Goal: Transaction & Acquisition: Purchase product/service

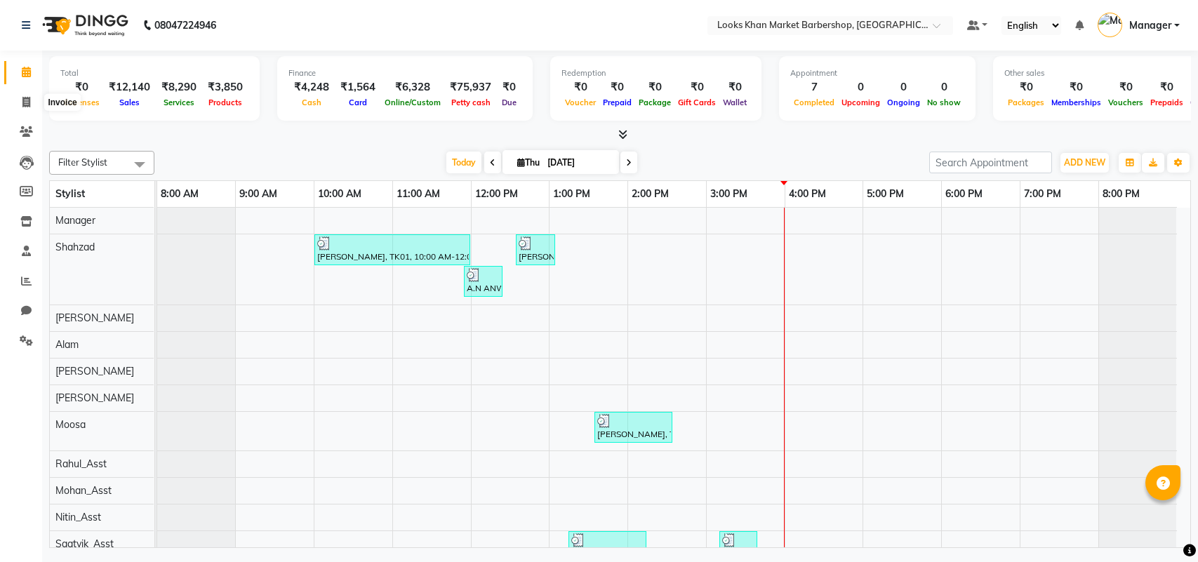
click at [20, 103] on span at bounding box center [26, 103] width 25 height 16
select select "8030"
select select "service"
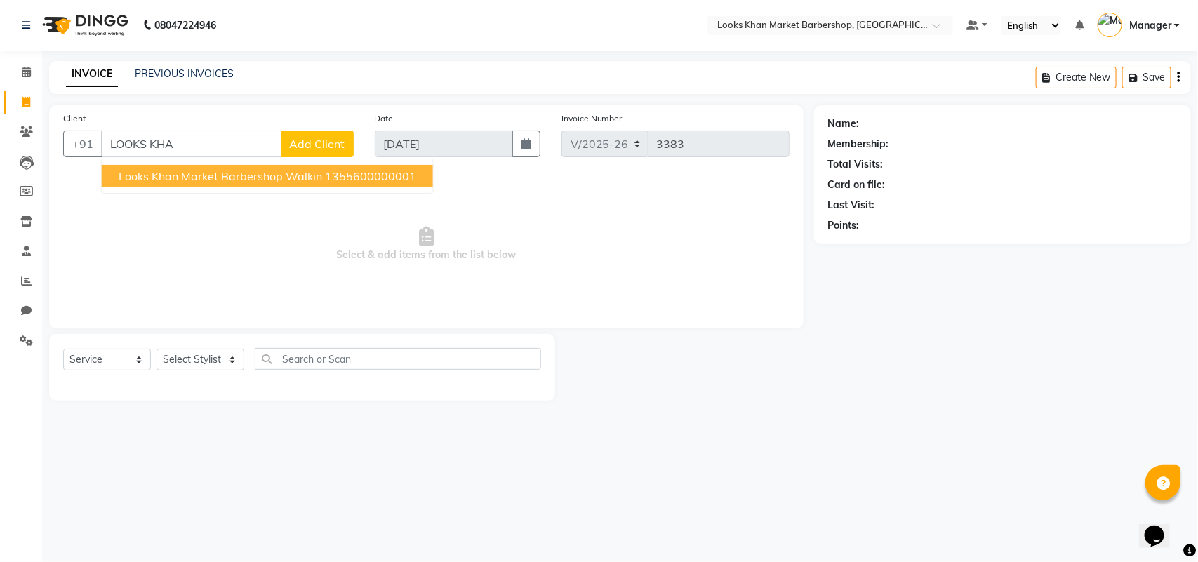
click at [206, 178] on span "Looks Khan Market Barbershop Walkin" at bounding box center [221, 176] width 204 height 14
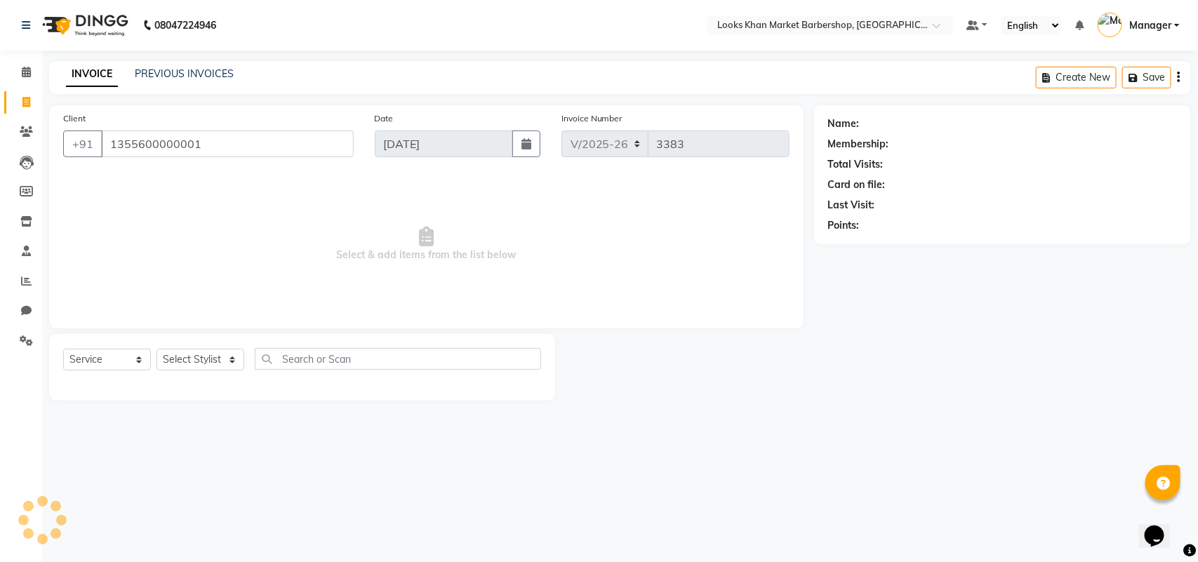
type input "1355600000001"
select select "1: Object"
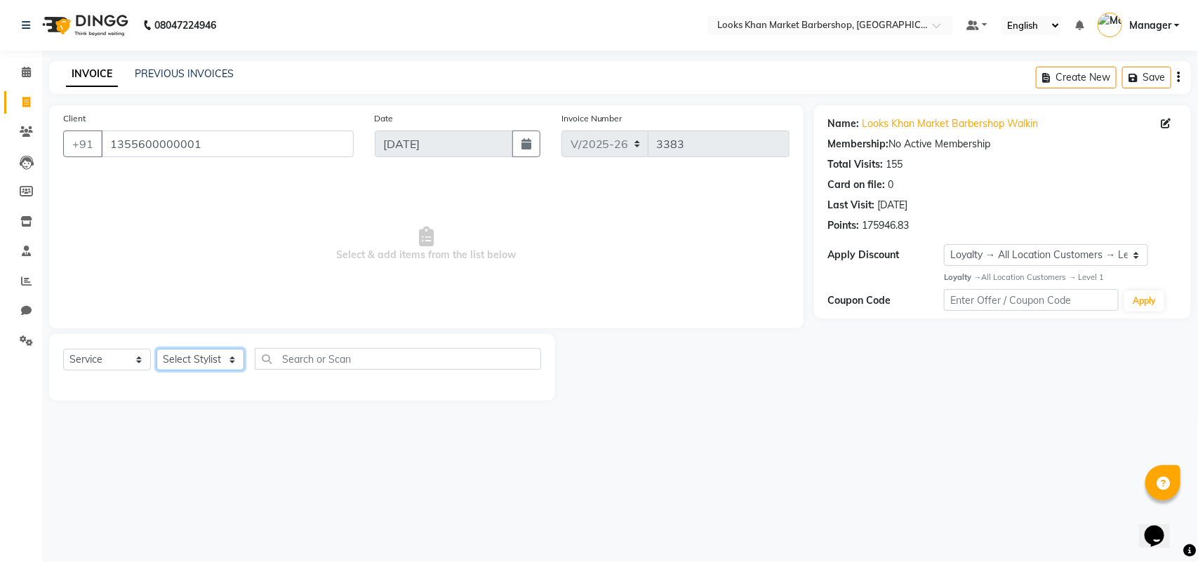
click at [190, 363] on select "Select Stylist Abhishek_pdct Akash_pdct Alam Counter_Sales [PERSON_NAME] [DATE]…" at bounding box center [201, 360] width 88 height 22
select select "72599"
click at [157, 349] on select "Select Stylist Abhishek_pdct Akash_pdct Alam Counter_Sales [PERSON_NAME] [DATE]…" at bounding box center [201, 360] width 88 height 22
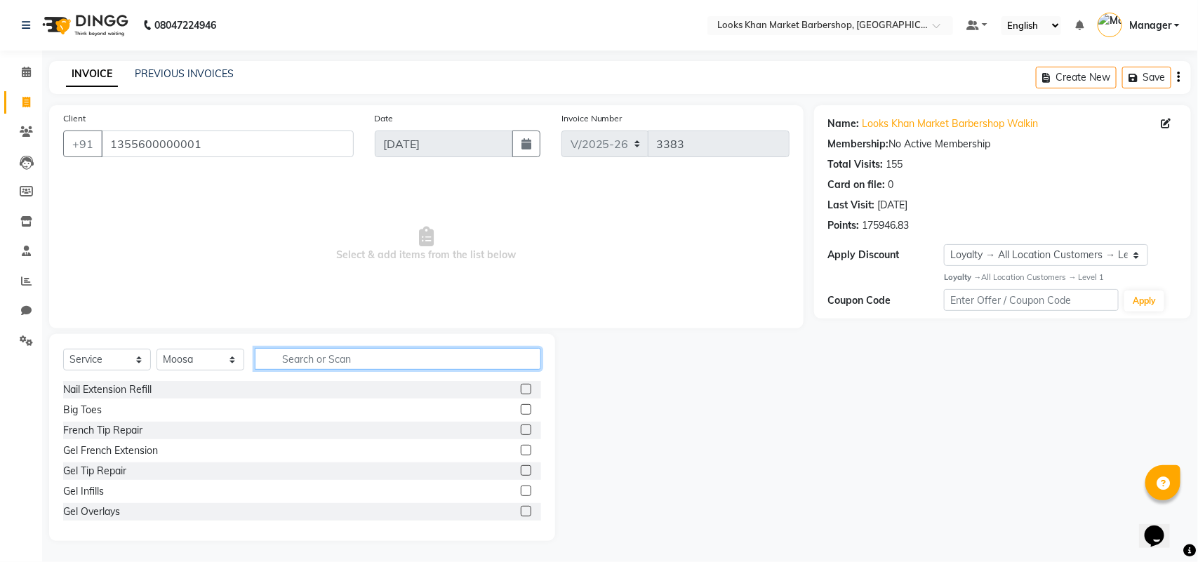
click at [303, 355] on input "text" at bounding box center [398, 359] width 286 height 22
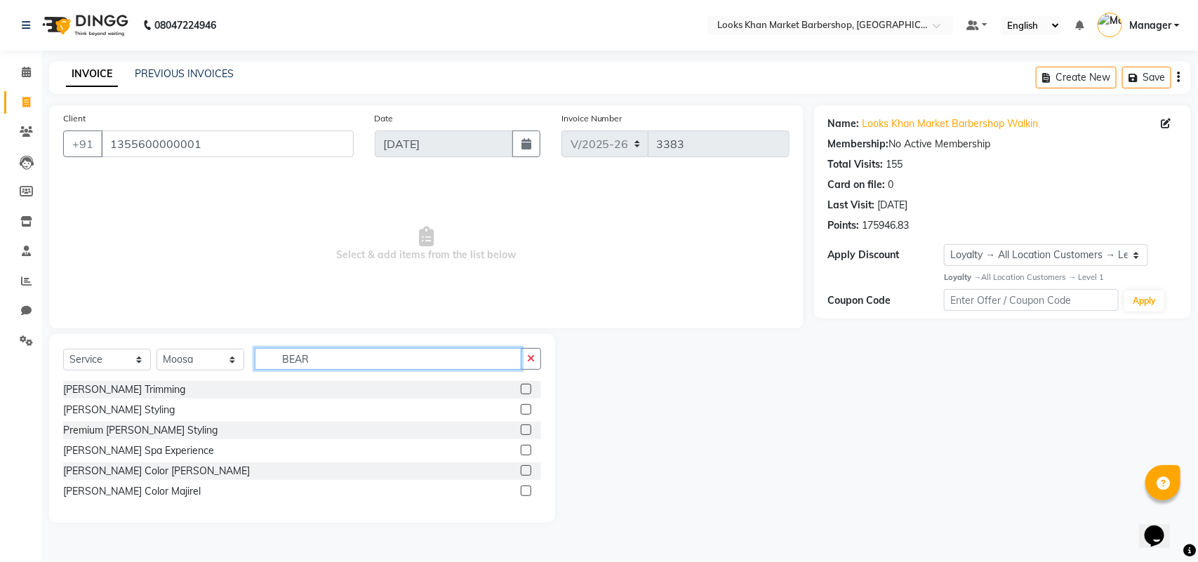
type input "BEAR"
click at [521, 390] on label at bounding box center [526, 389] width 11 height 11
click at [521, 390] on input "checkbox" at bounding box center [525, 389] width 9 height 9
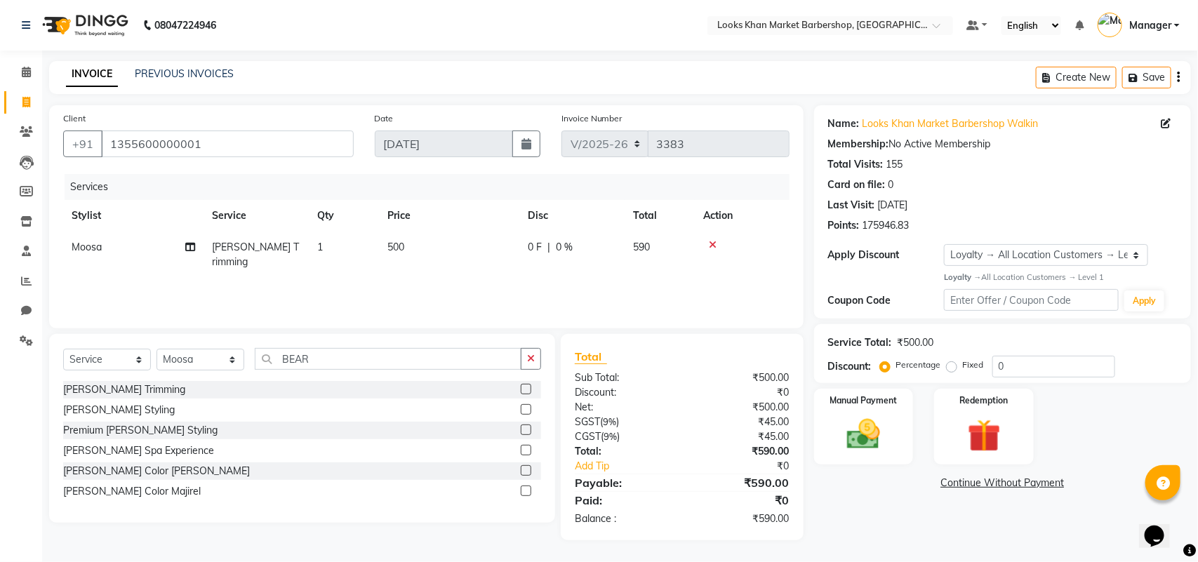
click at [531, 390] on label at bounding box center [526, 389] width 11 height 11
click at [530, 390] on input "checkbox" at bounding box center [525, 389] width 9 height 9
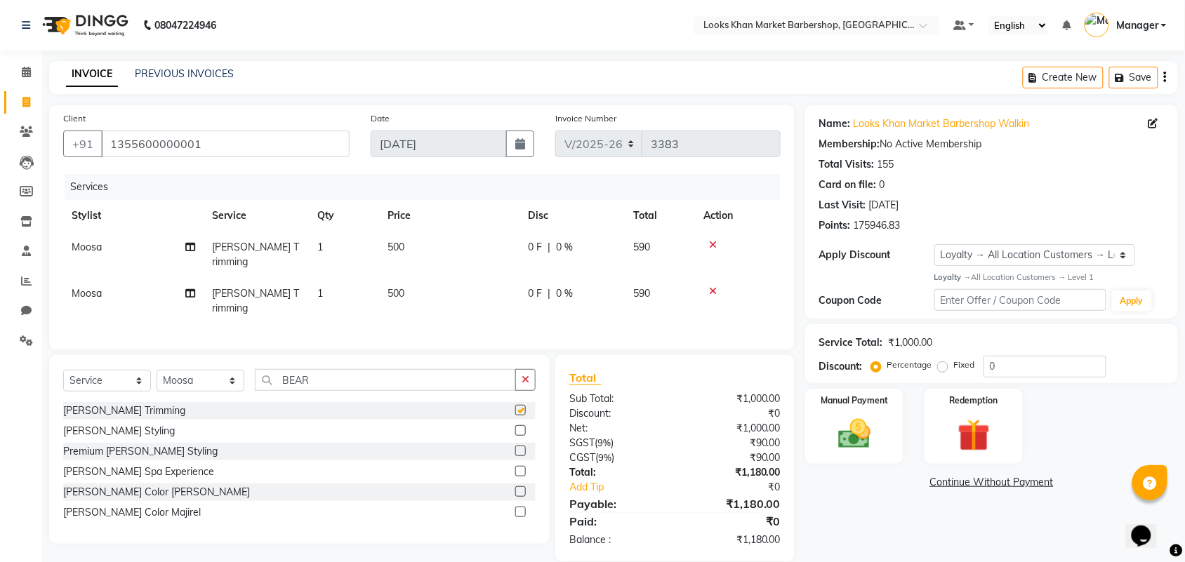
checkbox input "false"
click at [397, 242] on span "500" at bounding box center [395, 247] width 17 height 13
select select "72599"
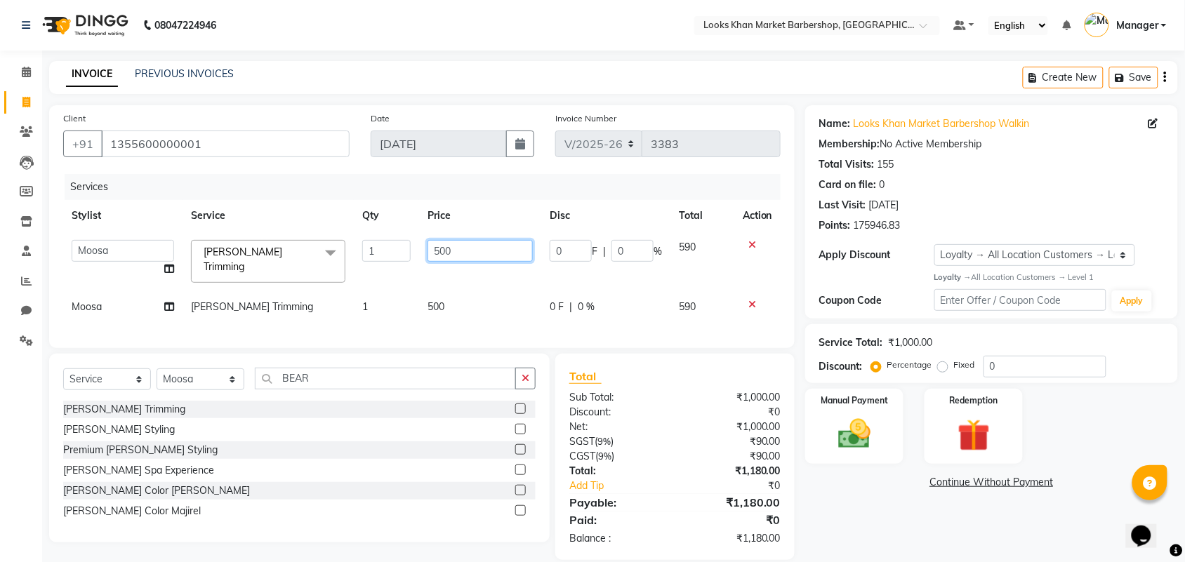
click at [457, 247] on input "500" at bounding box center [479, 251] width 105 height 22
type input "600"
click at [449, 295] on div "Services Stylist Service Qty Price Disc Total Action Abhishek_pdct Akash_pdct A…" at bounding box center [421, 254] width 717 height 160
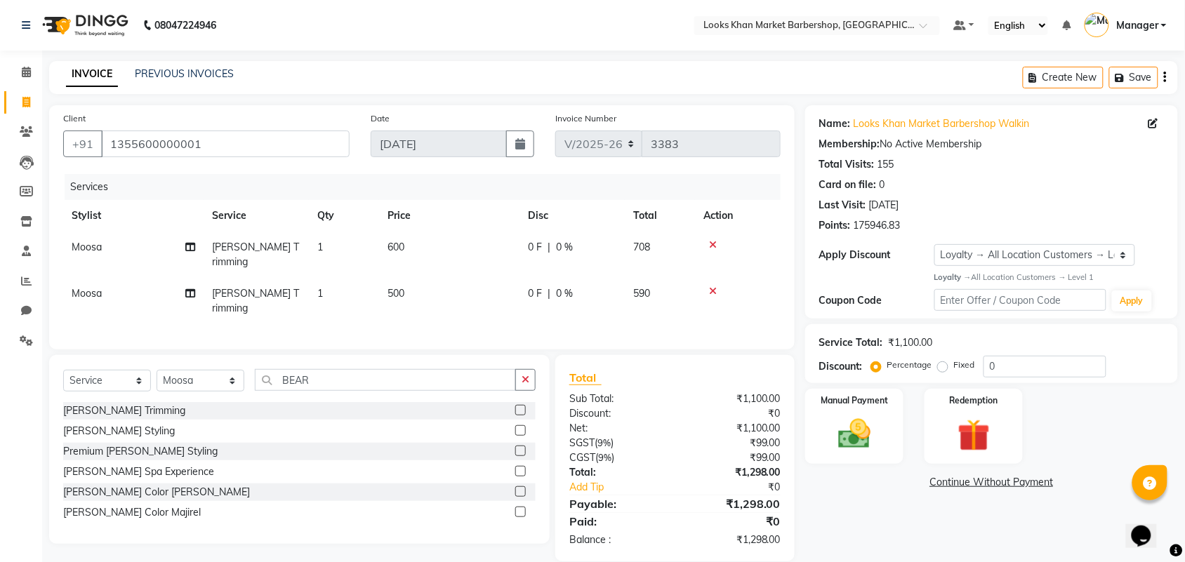
click at [415, 278] on td "500" at bounding box center [449, 301] width 140 height 46
select select "72599"
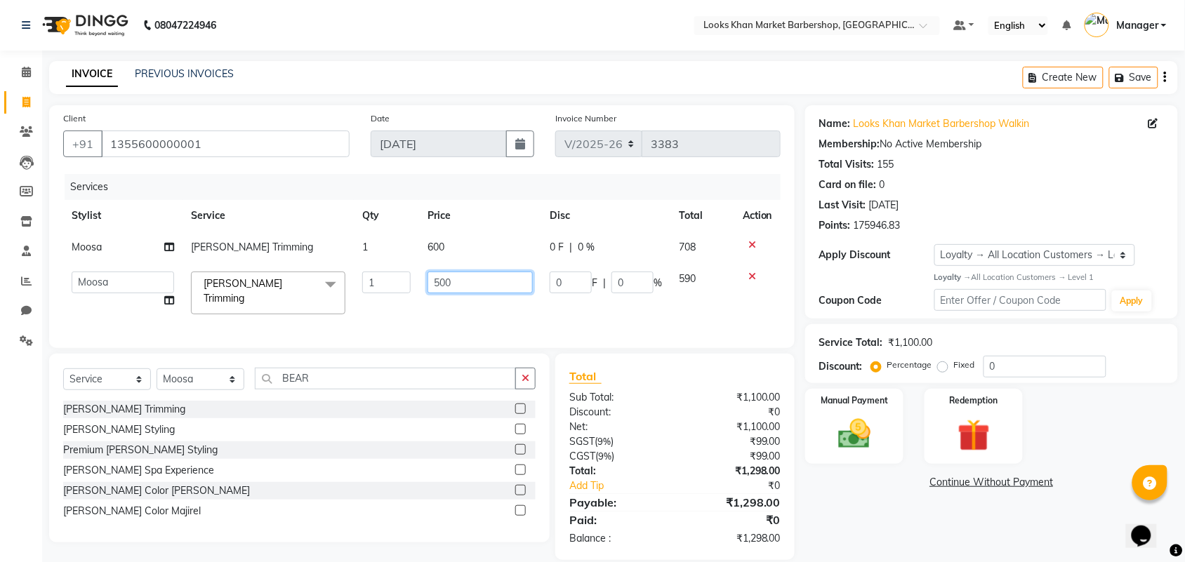
click at [496, 277] on input "500" at bounding box center [479, 283] width 105 height 22
type input "600"
click at [479, 302] on div "Services Stylist Service Qty Price Disc Total Action [PERSON_NAME] Trimming 1 6…" at bounding box center [421, 254] width 717 height 160
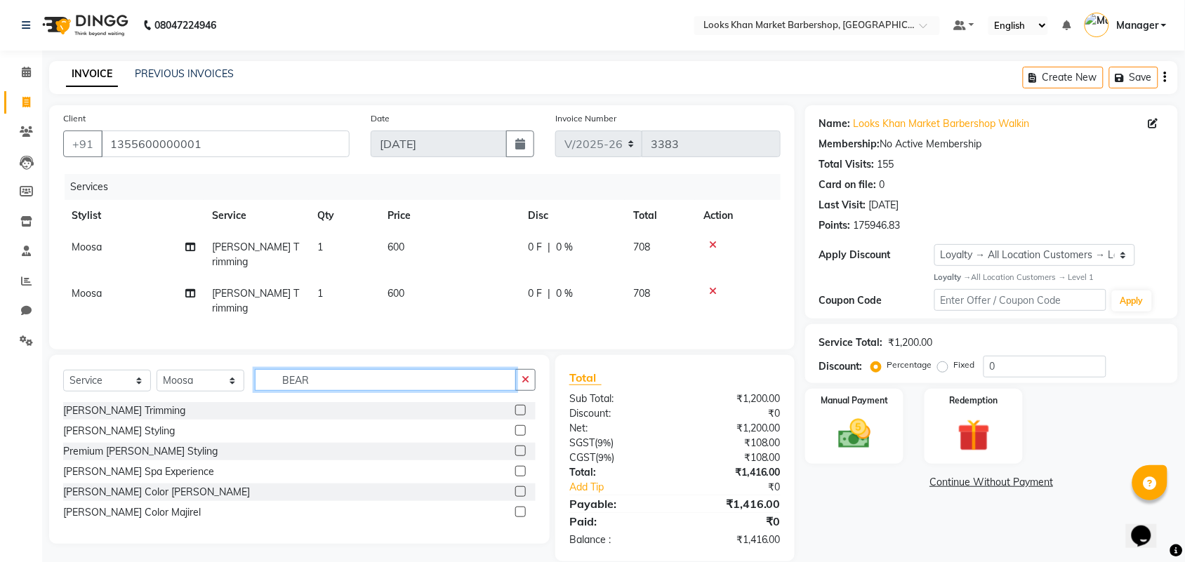
click at [352, 369] on input "BEAR" at bounding box center [385, 380] width 261 height 22
type input "MOROC"
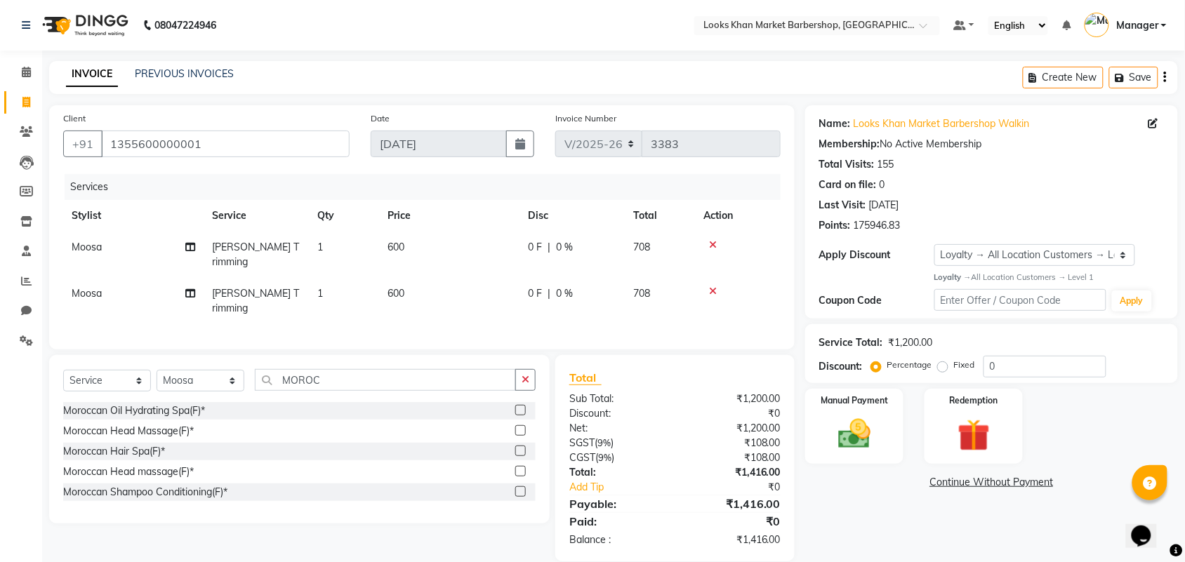
click at [521, 425] on label at bounding box center [520, 430] width 11 height 11
click at [521, 427] on input "checkbox" at bounding box center [519, 431] width 9 height 9
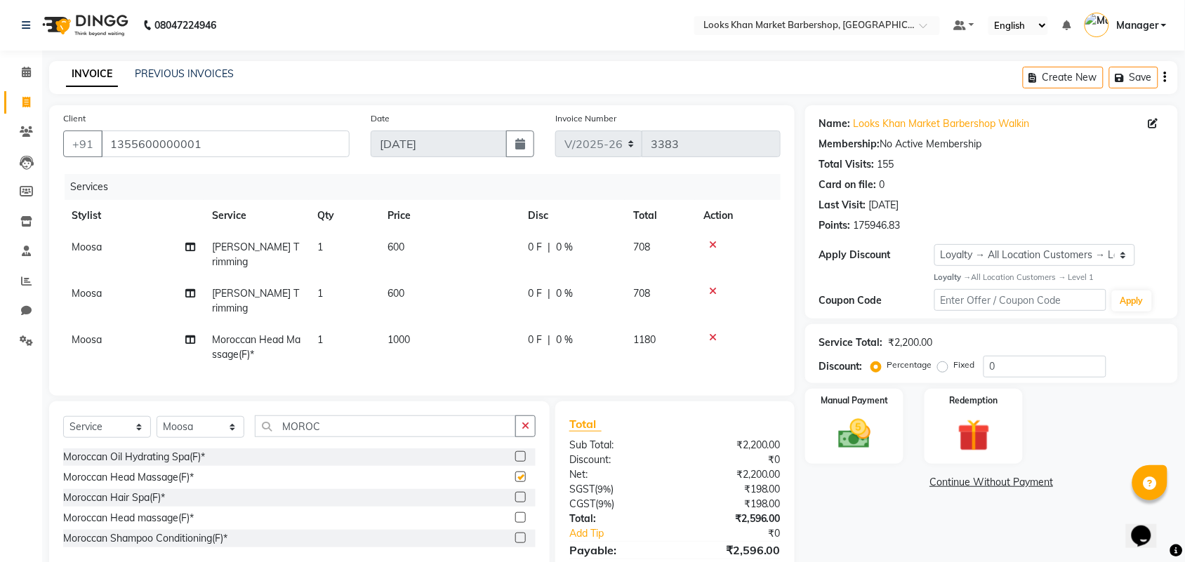
checkbox input "false"
click at [404, 324] on td "1000" at bounding box center [449, 347] width 140 height 46
select select "72599"
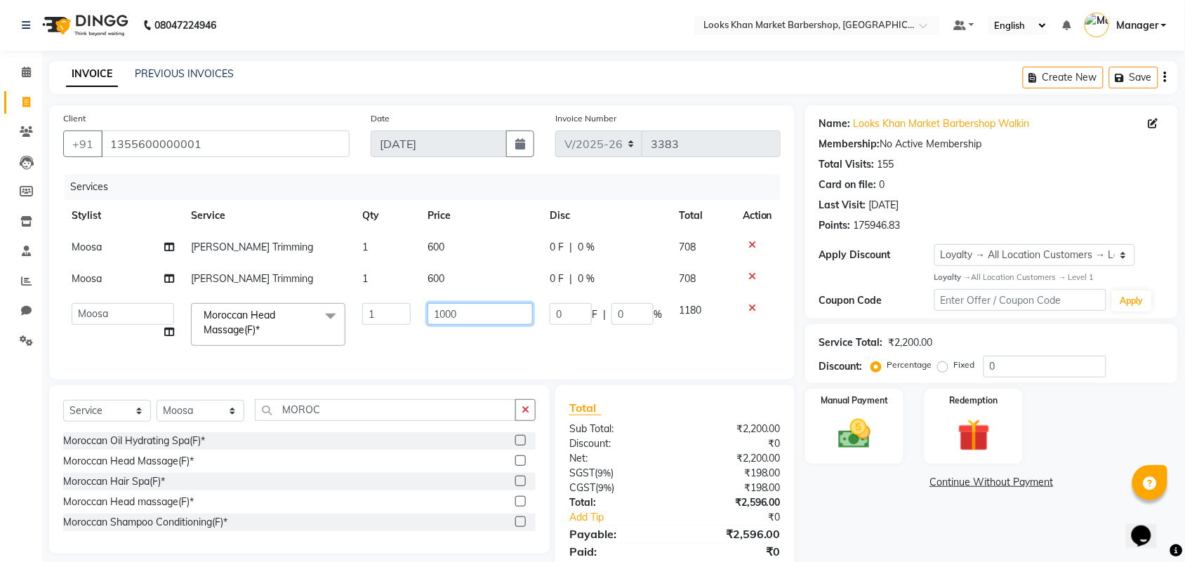
click at [474, 311] on input "1000" at bounding box center [479, 314] width 105 height 22
type input "1600"
click at [484, 331] on td "1600" at bounding box center [480, 325] width 122 height 60
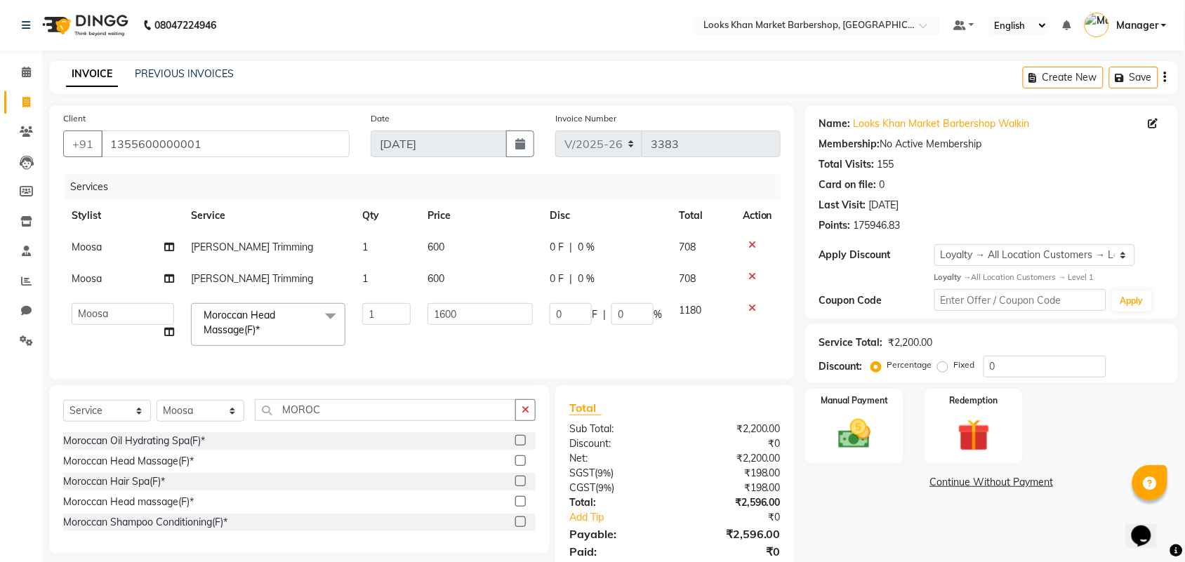
select select "72599"
click at [352, 418] on input "MOROC" at bounding box center [385, 410] width 261 height 22
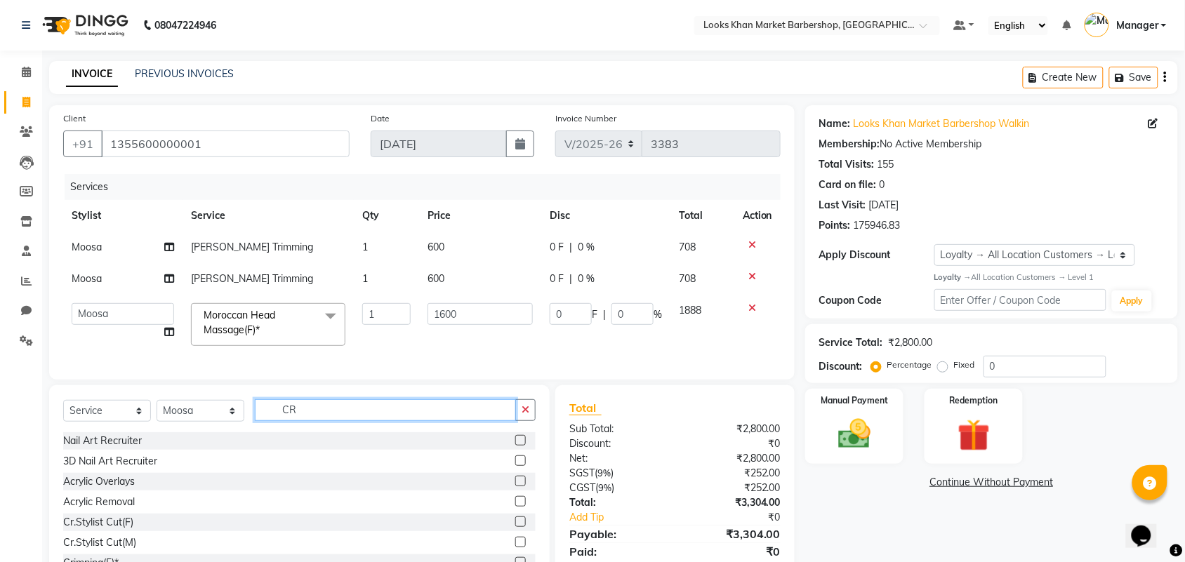
type input "CR"
click at [515, 547] on label at bounding box center [520, 542] width 11 height 11
click at [515, 547] on input "checkbox" at bounding box center [519, 542] width 9 height 9
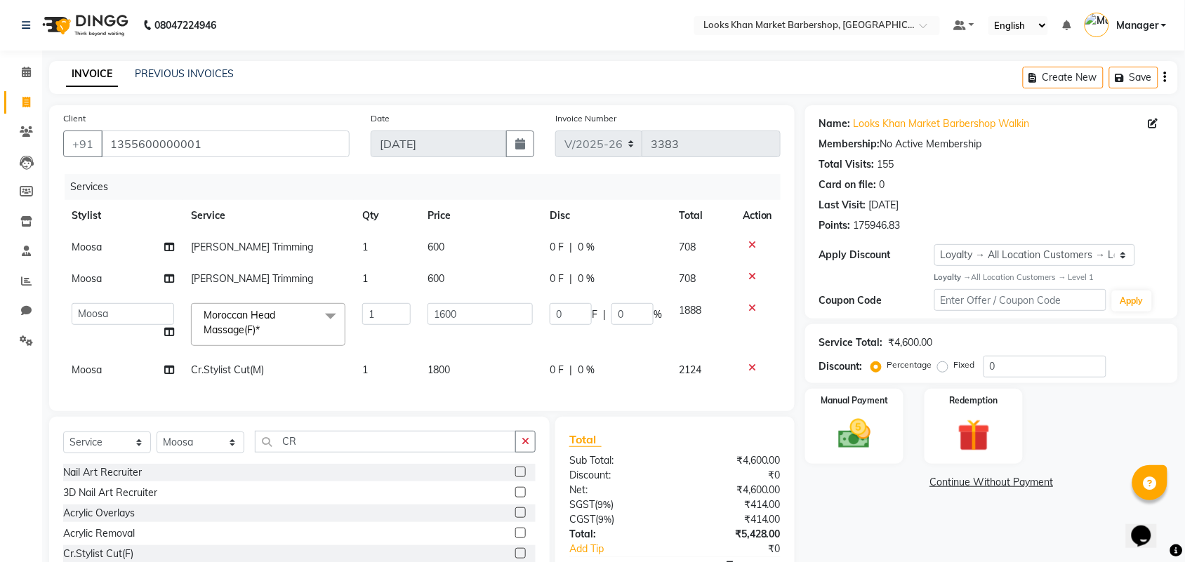
checkbox input "false"
click at [441, 365] on span "1800" at bounding box center [438, 370] width 22 height 13
select select "72599"
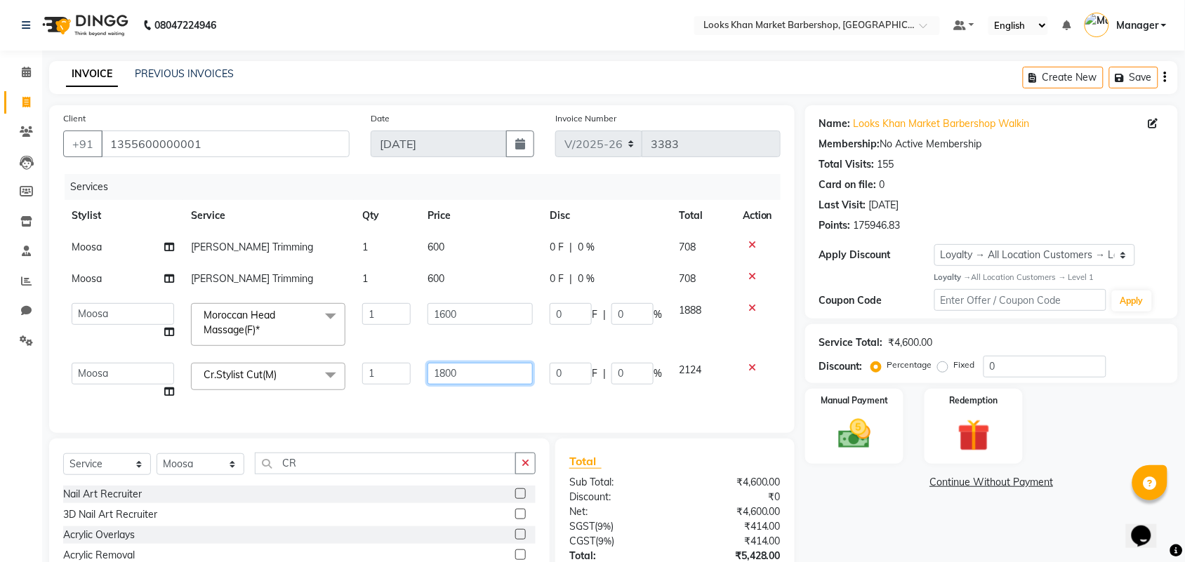
click at [489, 364] on input "1800" at bounding box center [479, 374] width 105 height 22
type input "2000"
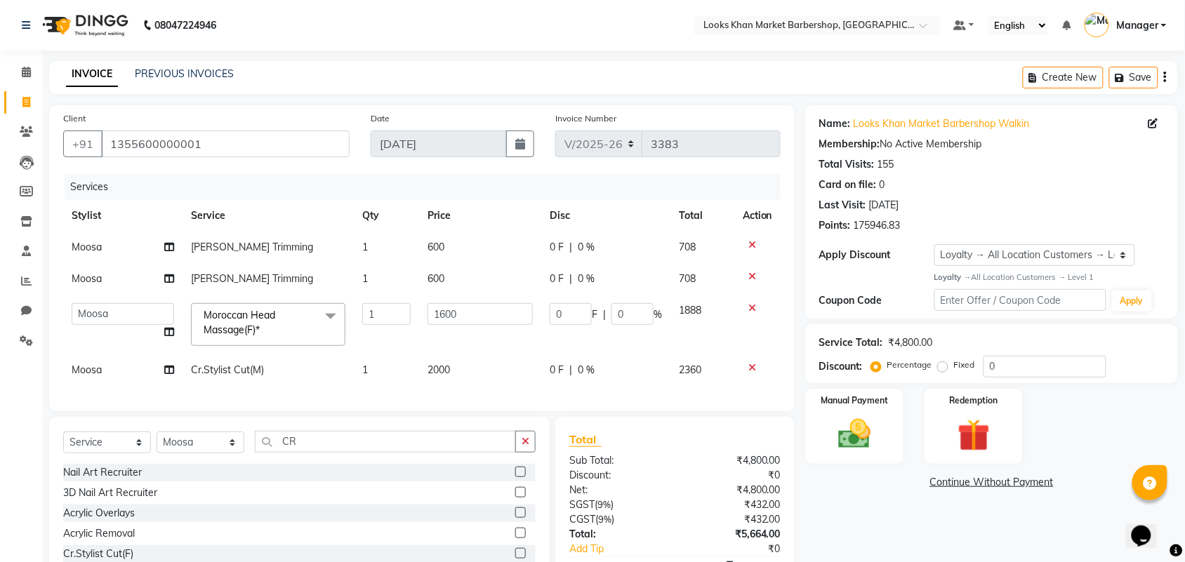
click at [489, 184] on div "Services" at bounding box center [428, 187] width 726 height 26
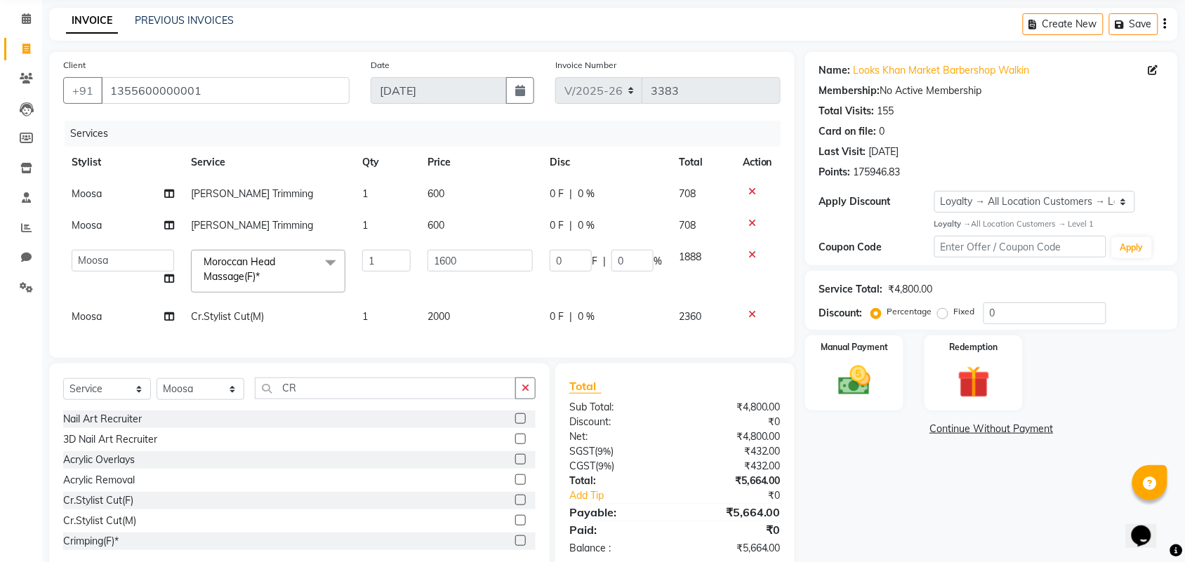
scroll to position [95, 0]
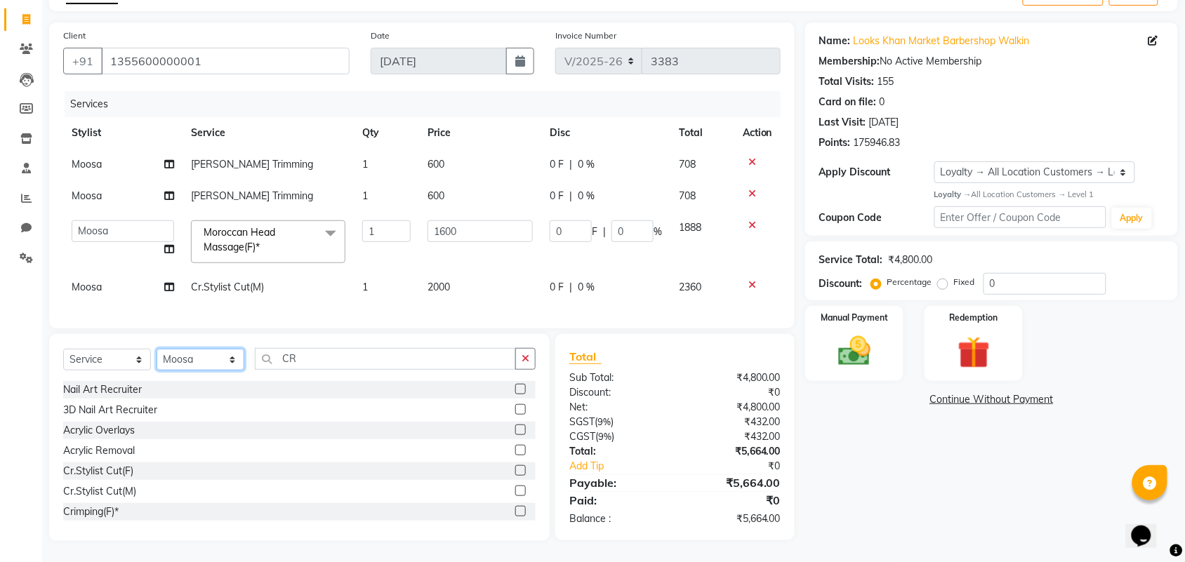
click at [188, 357] on select "Select Stylist Abhishek_pdct Akash_pdct Alam Counter_Sales [PERSON_NAME] [DATE]…" at bounding box center [201, 360] width 88 height 22
select select "72593"
click at [157, 349] on select "Select Stylist Abhishek_pdct Akash_pdct Alam Counter_Sales [PERSON_NAME] [DATE]…" at bounding box center [201, 360] width 88 height 22
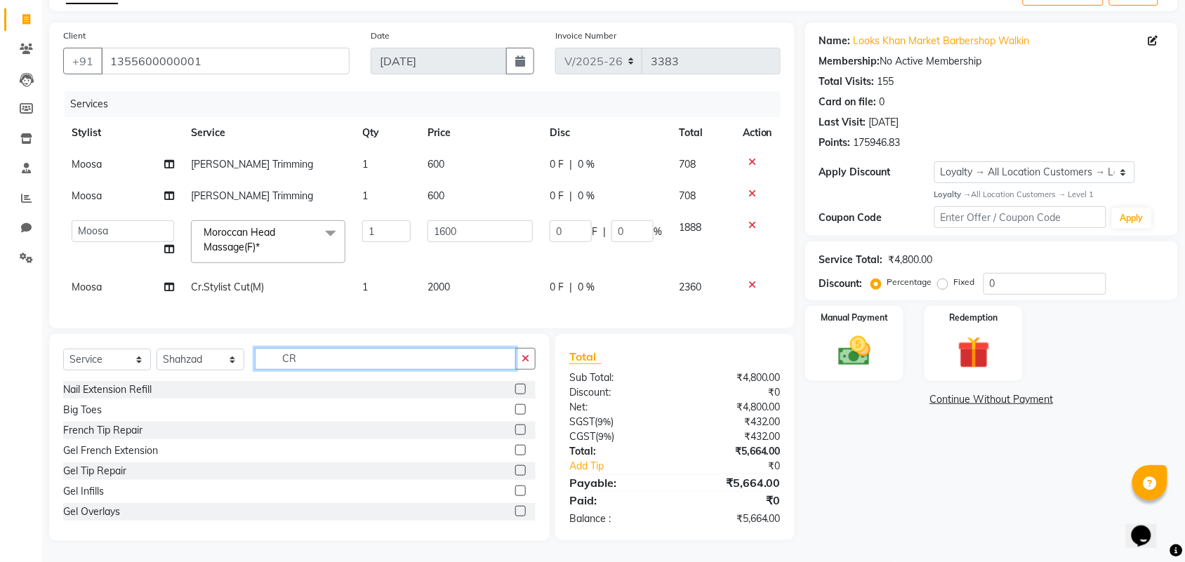
click at [328, 354] on input "CR" at bounding box center [385, 359] width 261 height 22
type input "STY"
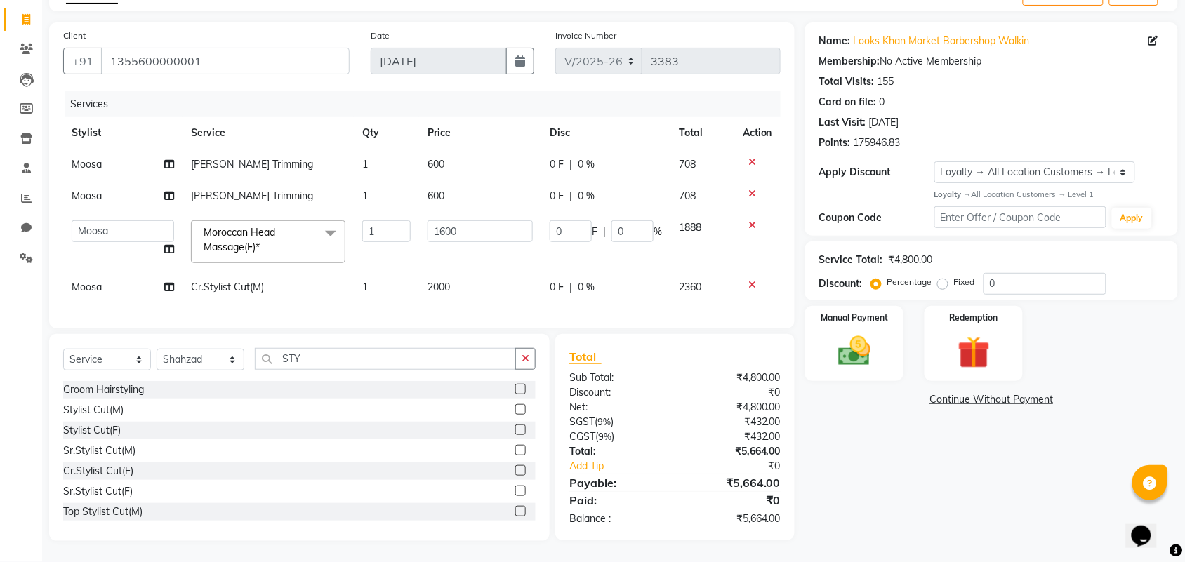
click at [515, 405] on label at bounding box center [520, 409] width 11 height 11
click at [515, 406] on input "checkbox" at bounding box center [519, 410] width 9 height 9
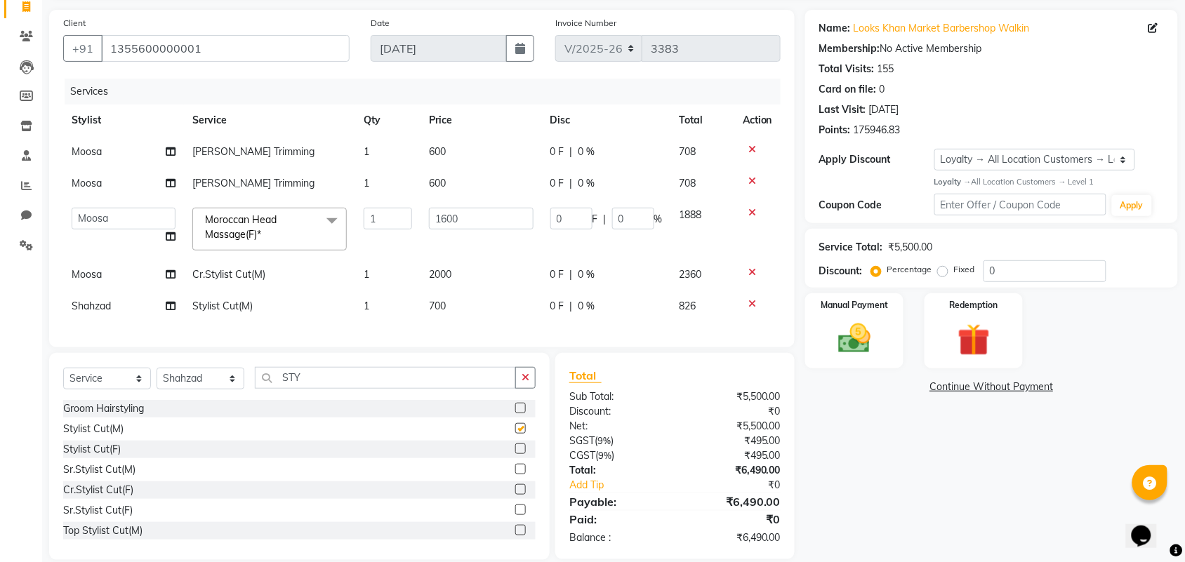
checkbox input "false"
click at [316, 388] on input "STY" at bounding box center [385, 378] width 261 height 22
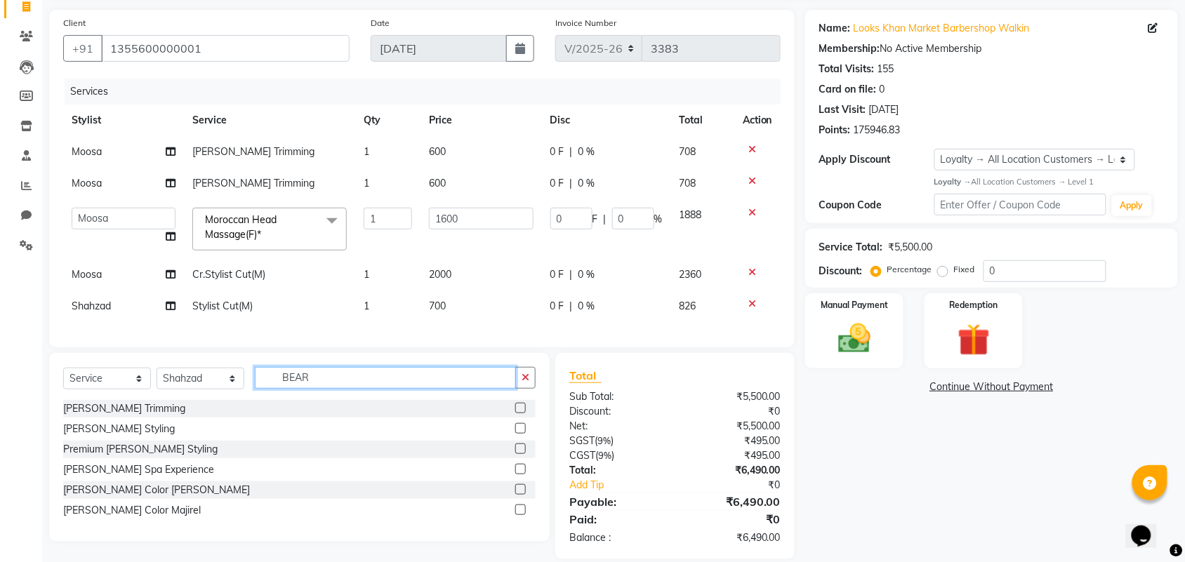
type input "BEAR"
click at [520, 413] on label at bounding box center [520, 408] width 11 height 11
click at [520, 413] on input "checkbox" at bounding box center [519, 408] width 9 height 9
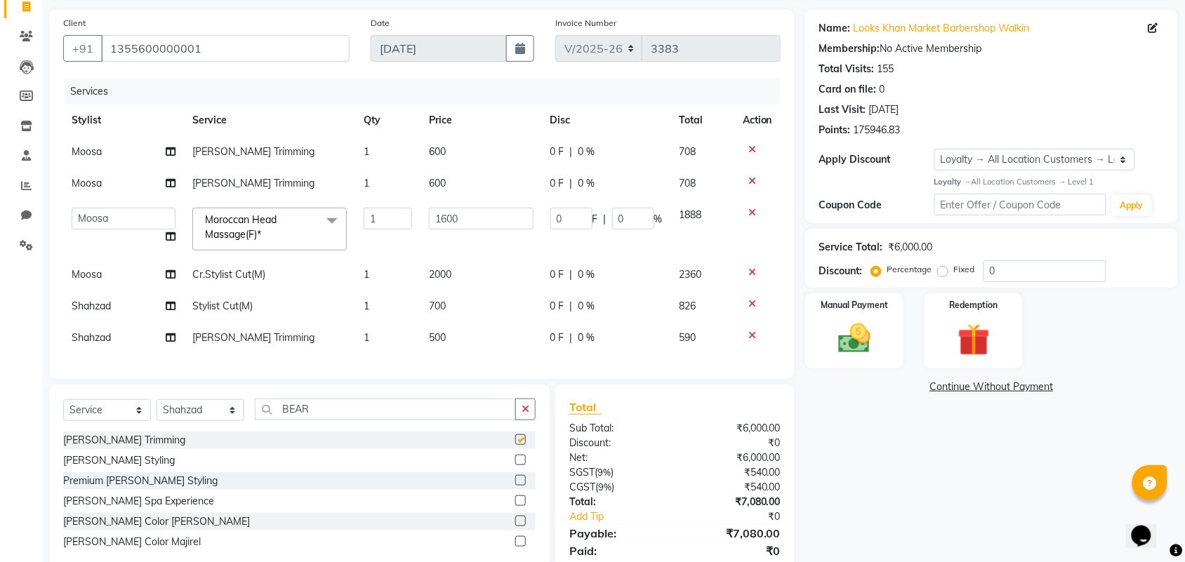
checkbox input "false"
click at [448, 295] on td "700" at bounding box center [480, 307] width 121 height 32
select select "72593"
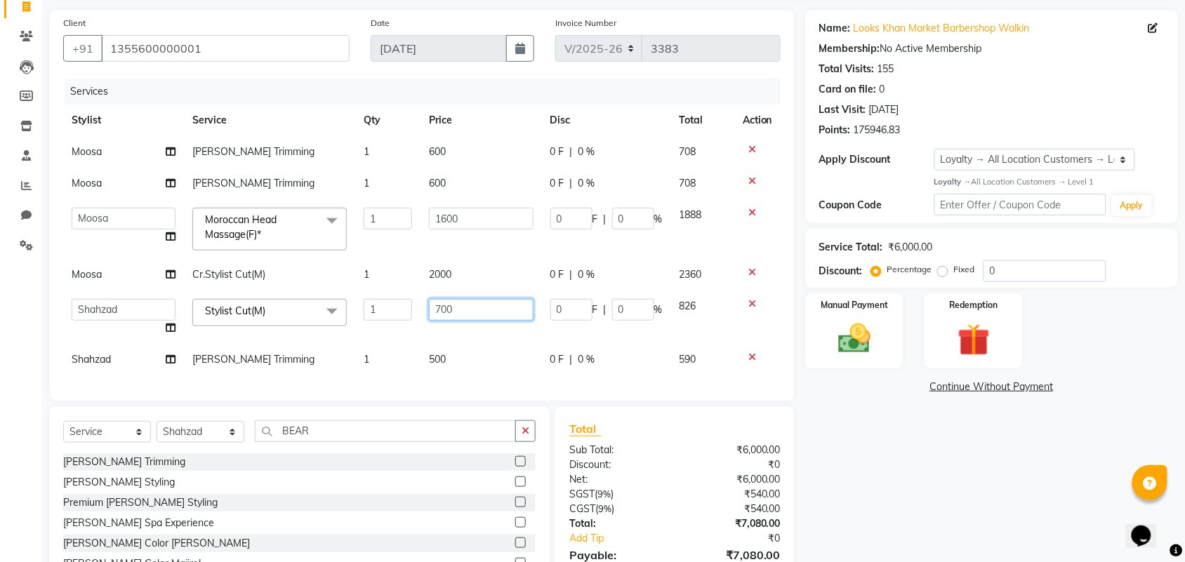
click at [509, 314] on input "700" at bounding box center [481, 310] width 105 height 22
type input "1000"
click at [437, 356] on div "Services Stylist Service Qty Price Disc Total Action [PERSON_NAME] Trimming 1 6…" at bounding box center [421, 233] width 717 height 308
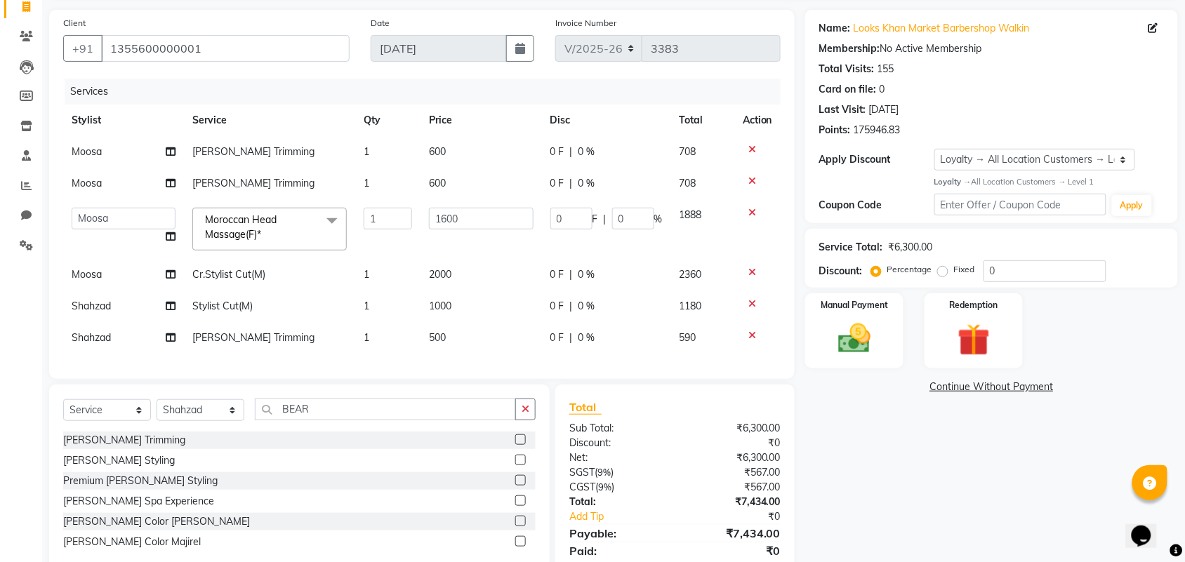
click at [450, 328] on td "500" at bounding box center [480, 338] width 121 height 32
select select "72593"
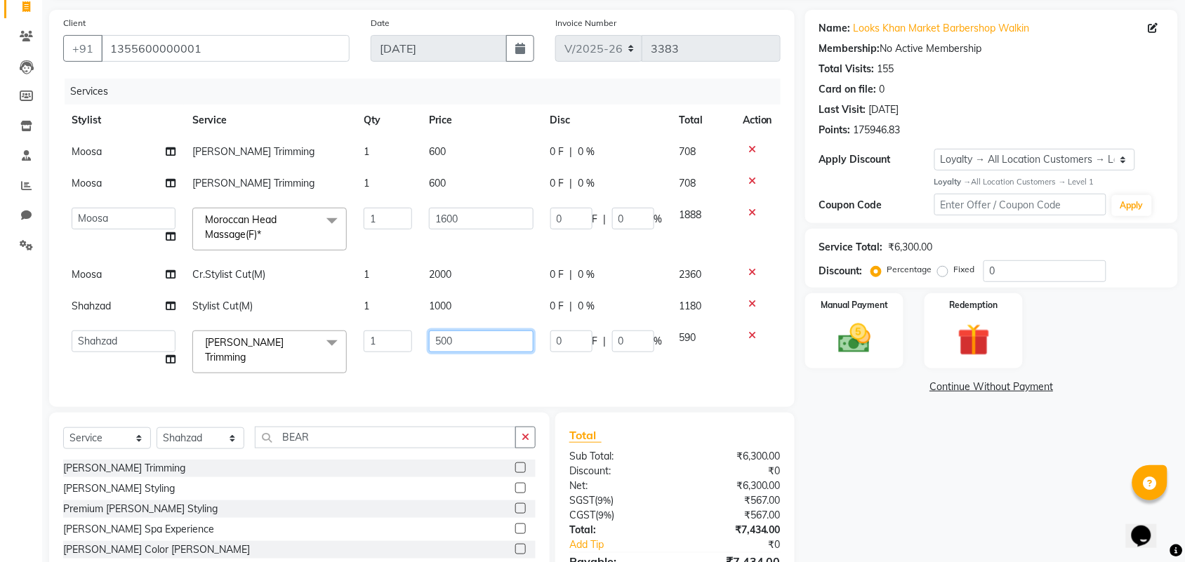
click at [492, 339] on input "500" at bounding box center [481, 342] width 105 height 22
click at [492, 340] on input "500" at bounding box center [481, 342] width 105 height 22
type input "600"
click at [495, 377] on div "Services Stylist Service Qty Price Disc Total Action [PERSON_NAME] Trimming 1 6…" at bounding box center [421, 236] width 717 height 314
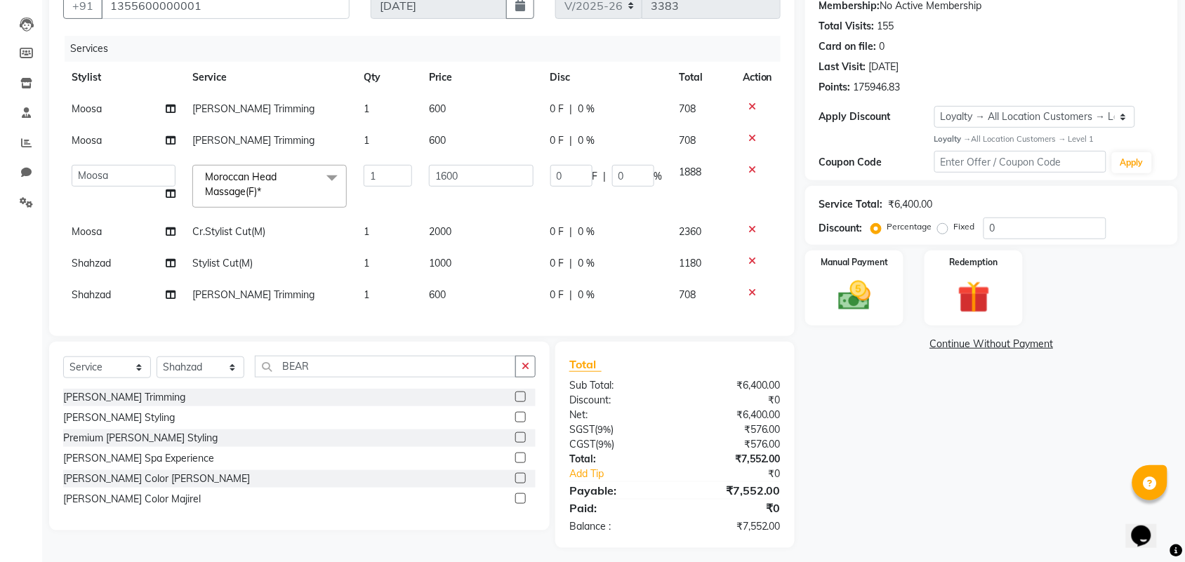
scroll to position [158, 0]
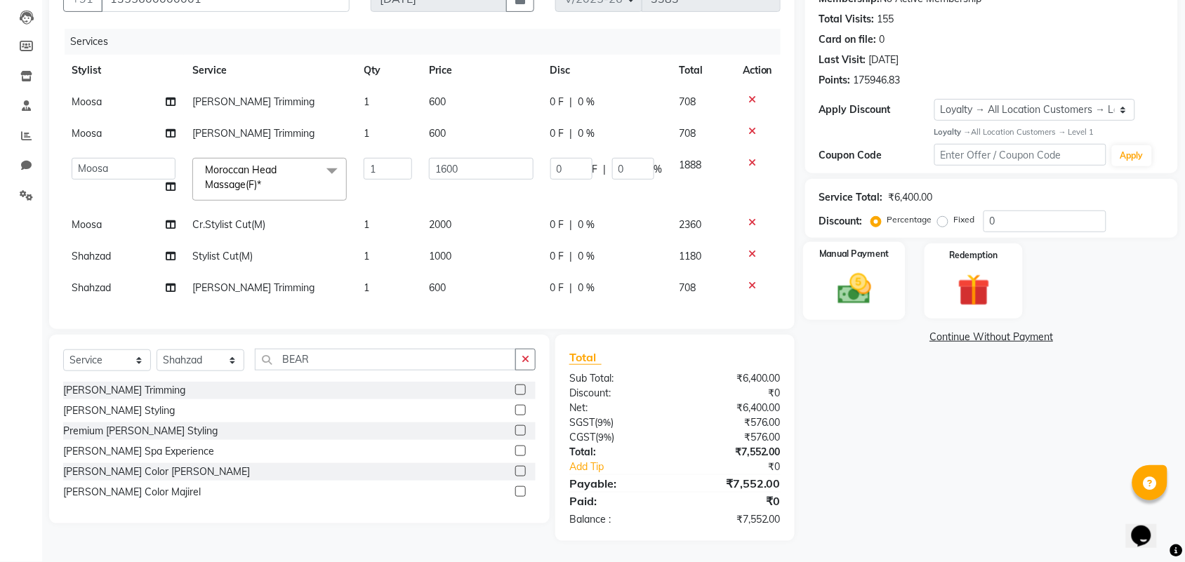
click at [860, 272] on img at bounding box center [854, 289] width 55 height 39
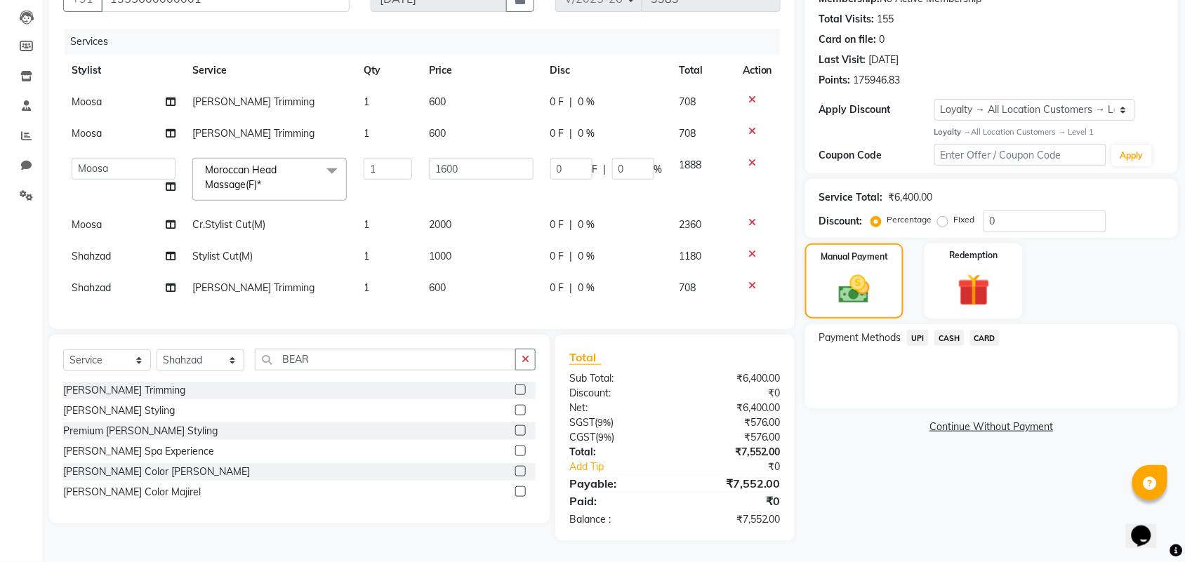
click at [979, 330] on span "CARD" at bounding box center [985, 338] width 30 height 16
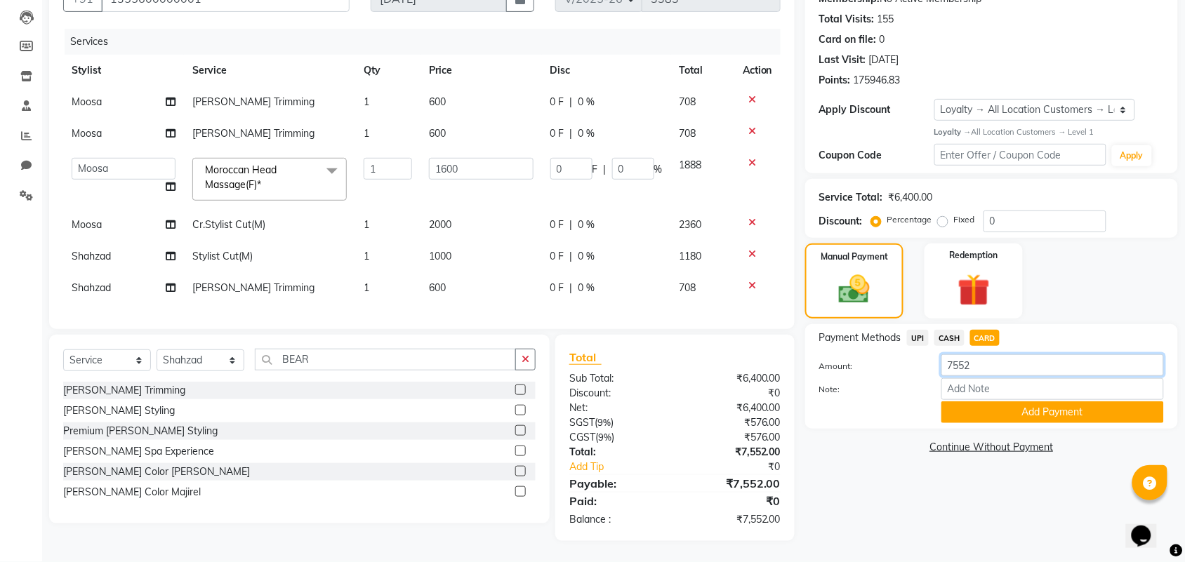
click at [983, 354] on input "7552" at bounding box center [1052, 365] width 222 height 22
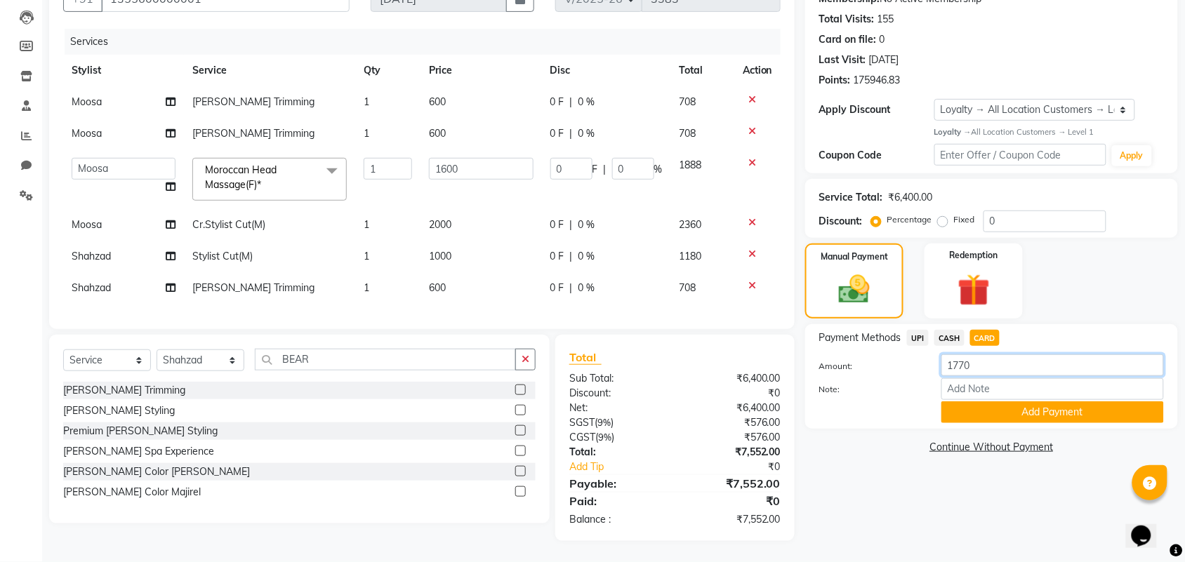
click at [992, 354] on input "1770" at bounding box center [1052, 365] width 222 height 22
type input "1888"
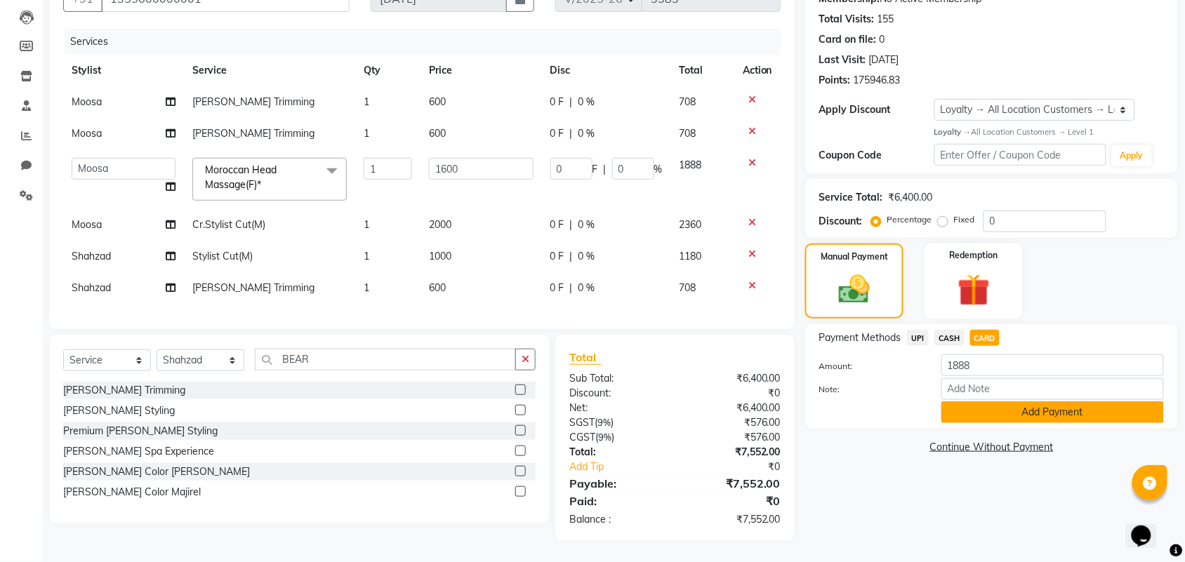
click at [1013, 401] on button "Add Payment" at bounding box center [1052, 412] width 222 height 22
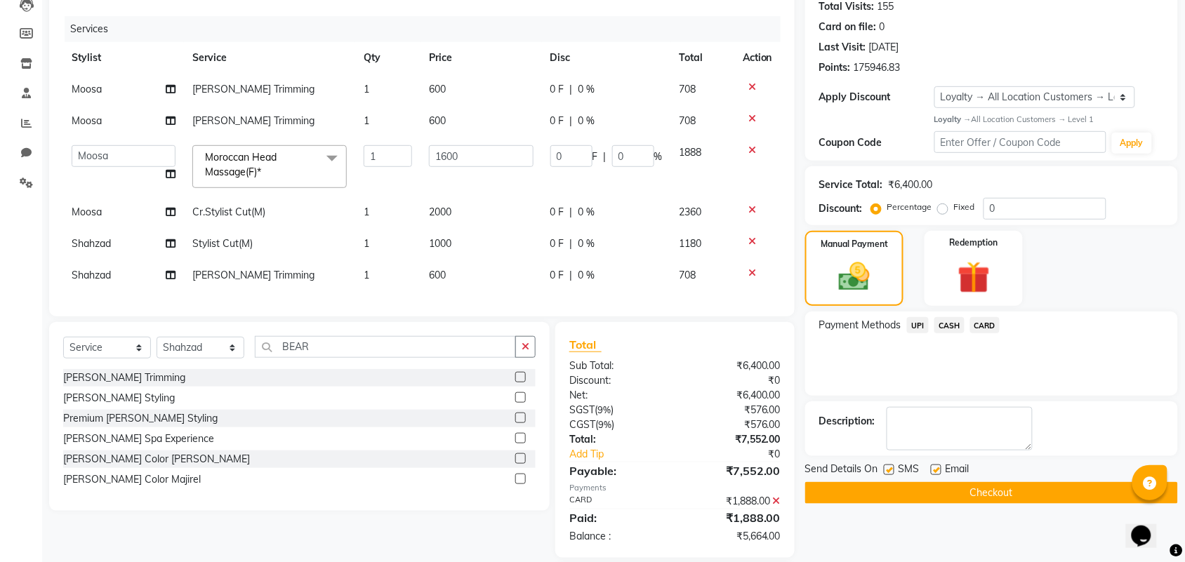
click at [944, 325] on span "CASH" at bounding box center [949, 325] width 30 height 16
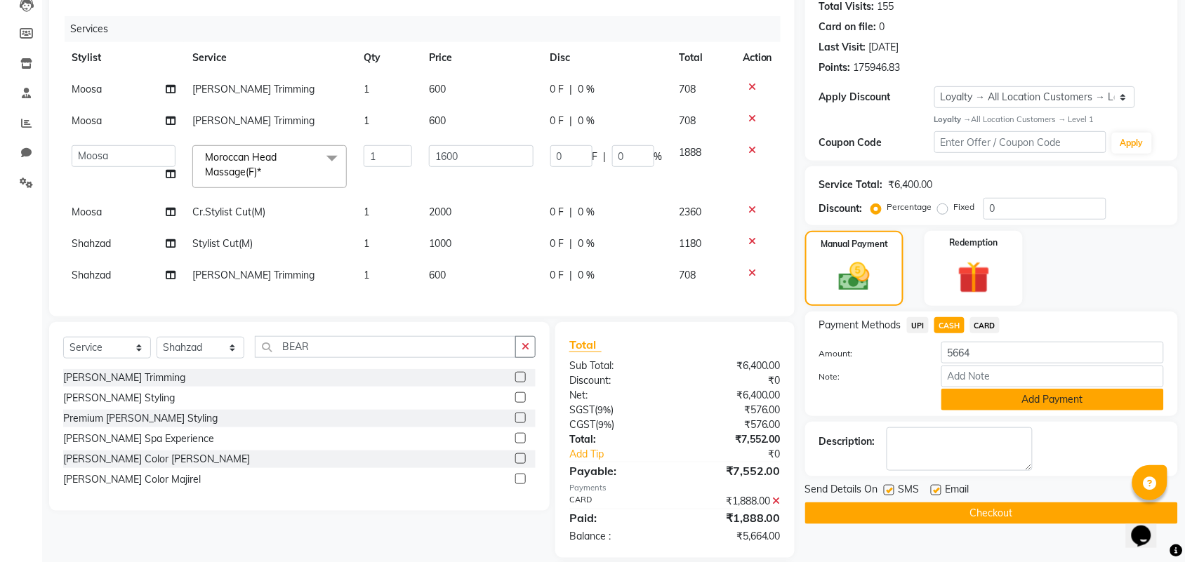
click at [1014, 394] on button "Add Payment" at bounding box center [1052, 400] width 222 height 22
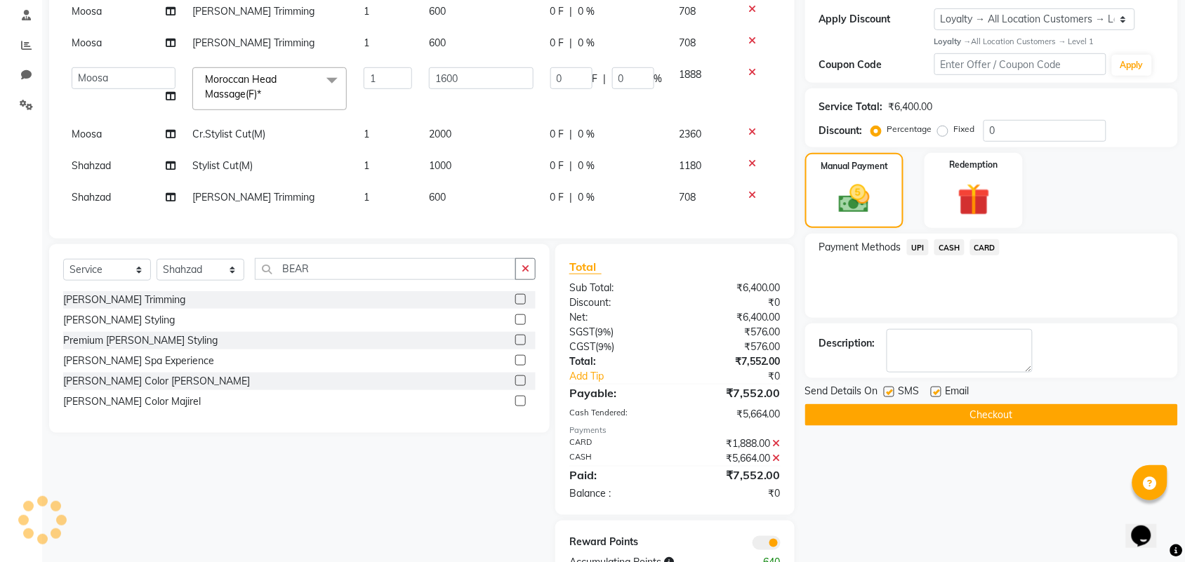
scroll to position [291, 0]
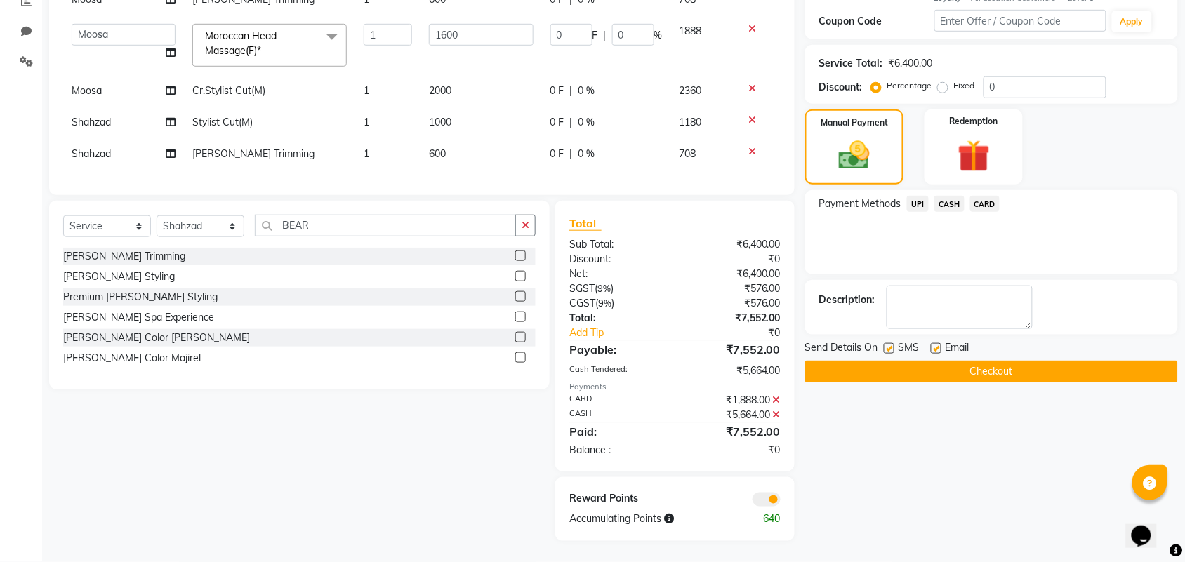
click at [981, 361] on button "Checkout" at bounding box center [991, 372] width 373 height 22
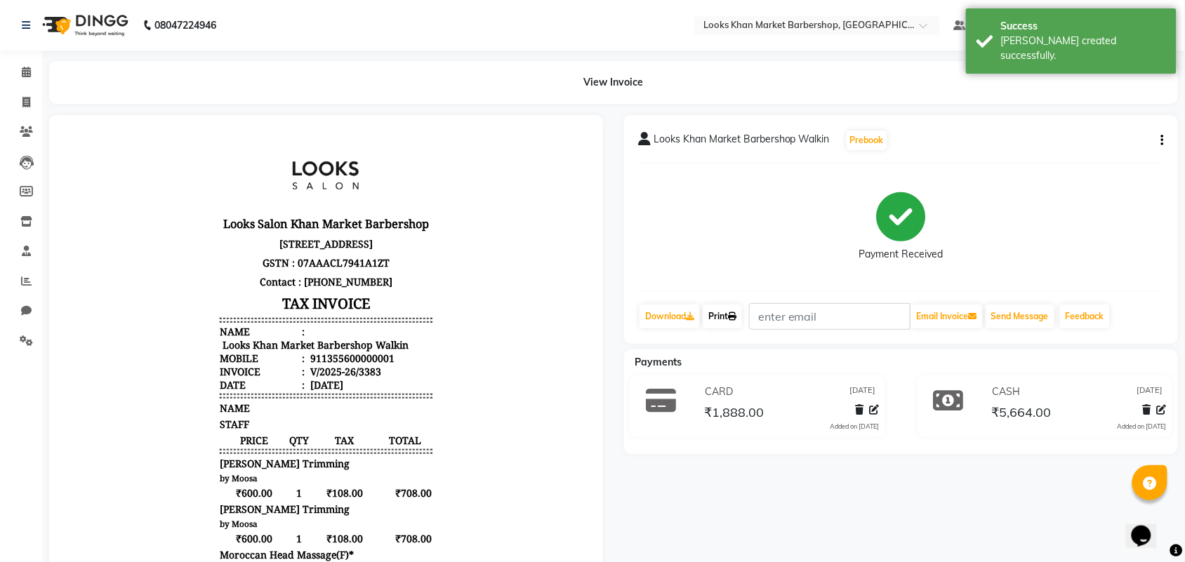
click at [717, 319] on link "Print" at bounding box center [722, 317] width 39 height 24
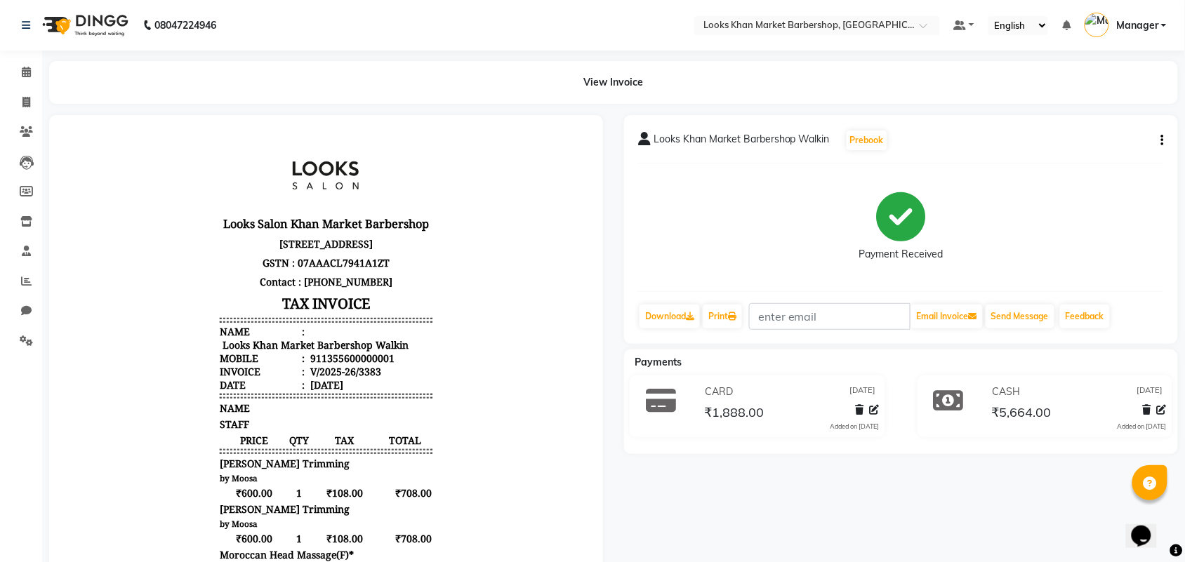
click at [93, 18] on img at bounding box center [84, 25] width 96 height 39
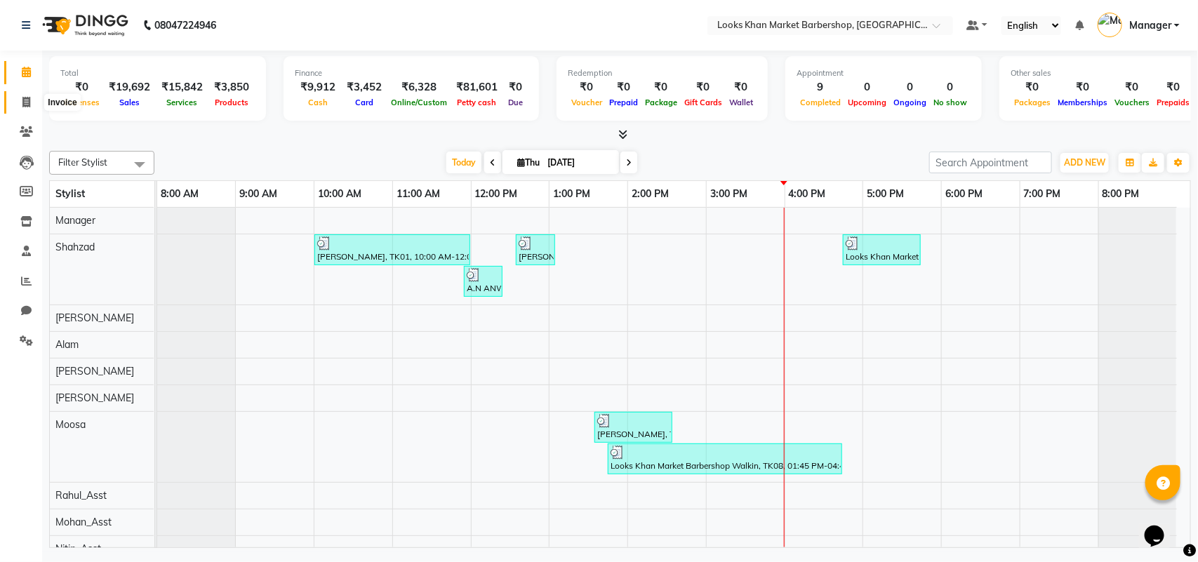
click at [36, 105] on span at bounding box center [26, 103] width 25 height 16
select select "8030"
select select "service"
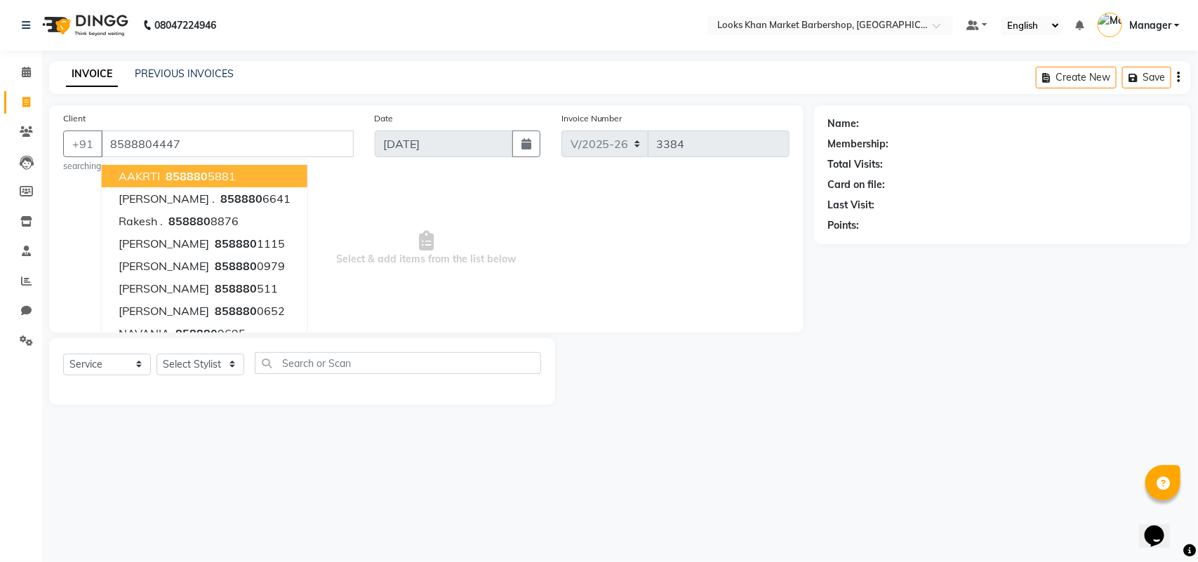
type input "8588804447"
select select "1: Object"
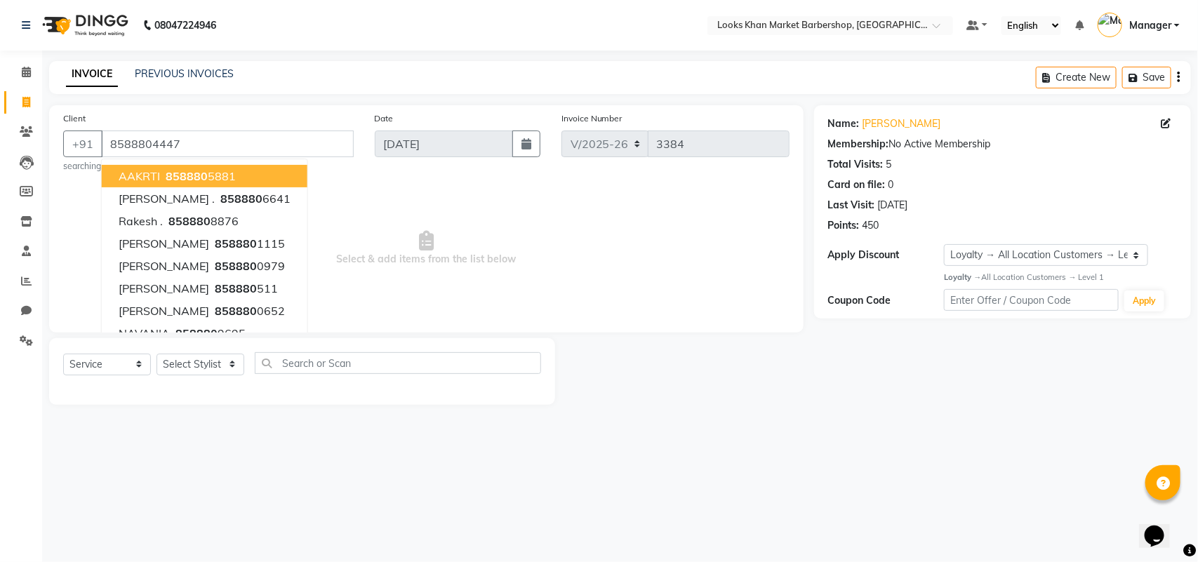
click at [260, 95] on main "INVOICE PREVIOUS INVOICES Create New Save Client [PHONE_NUMBER] AAKRTI 858880 5…" at bounding box center [620, 243] width 1156 height 365
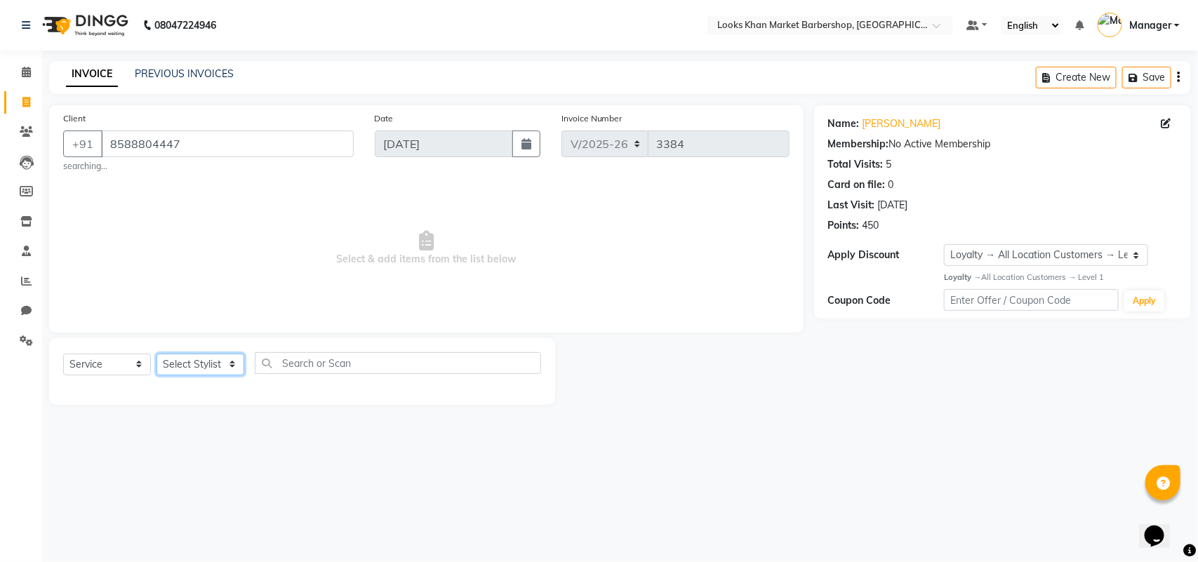
click at [194, 360] on select "Select Stylist Abhishek_pdct Akash_pdct Alam Counter_Sales [PERSON_NAME] [DATE]…" at bounding box center [201, 365] width 88 height 22
select select "72593"
click at [157, 354] on select "Select Stylist Abhishek_pdct Akash_pdct Alam Counter_Sales [PERSON_NAME] [DATE]…" at bounding box center [201, 365] width 88 height 22
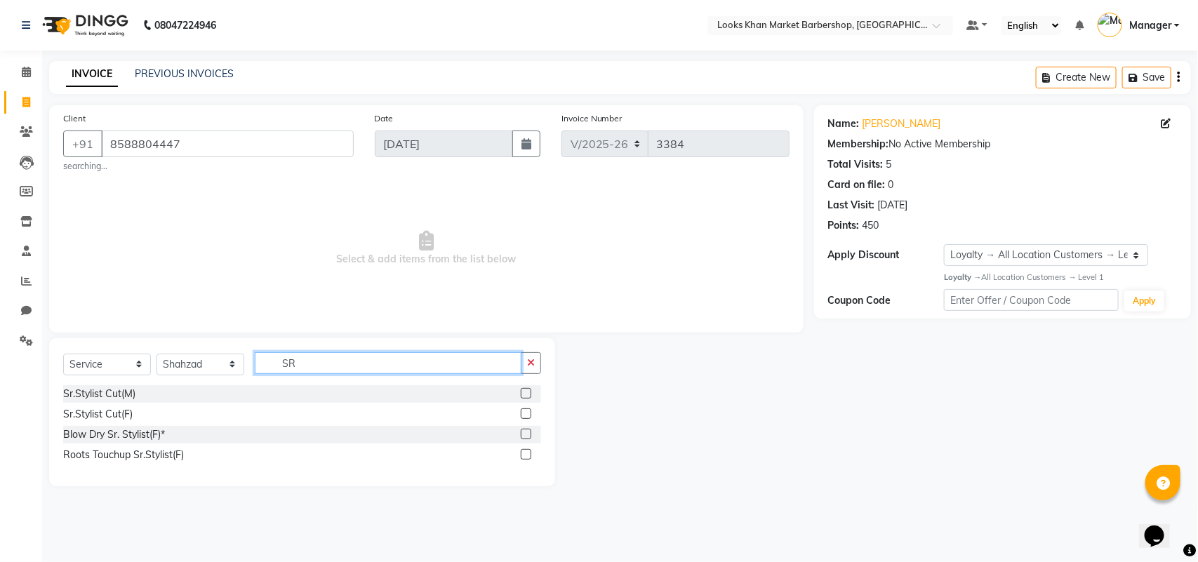
type input "SR"
click at [524, 393] on label at bounding box center [526, 393] width 11 height 11
click at [524, 393] on input "checkbox" at bounding box center [525, 394] width 9 height 9
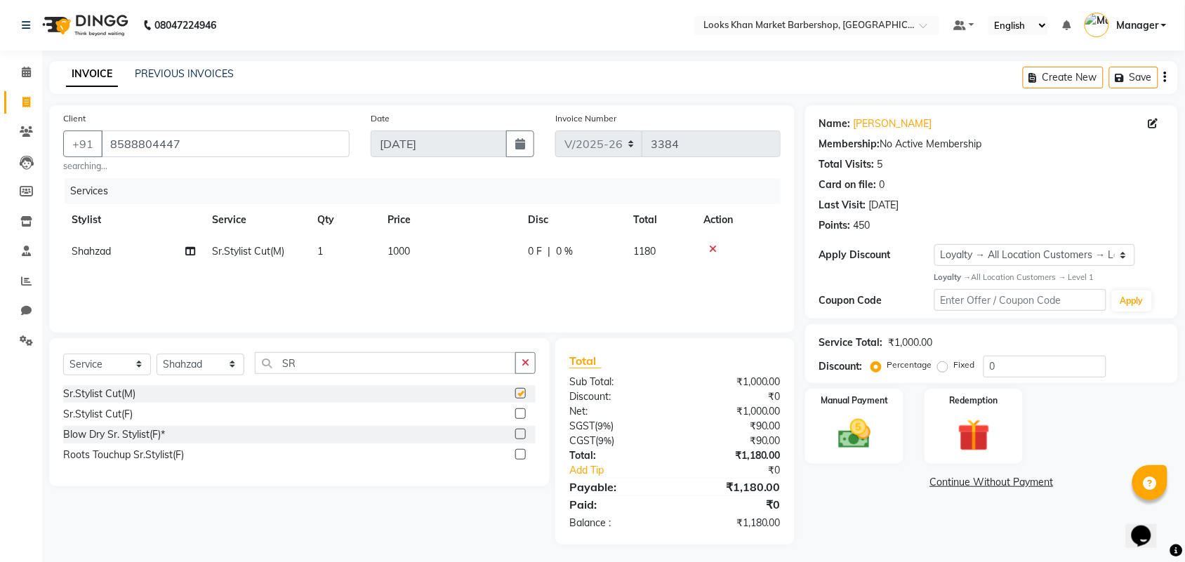
checkbox input "false"
click at [379, 363] on input "SR" at bounding box center [385, 363] width 261 height 22
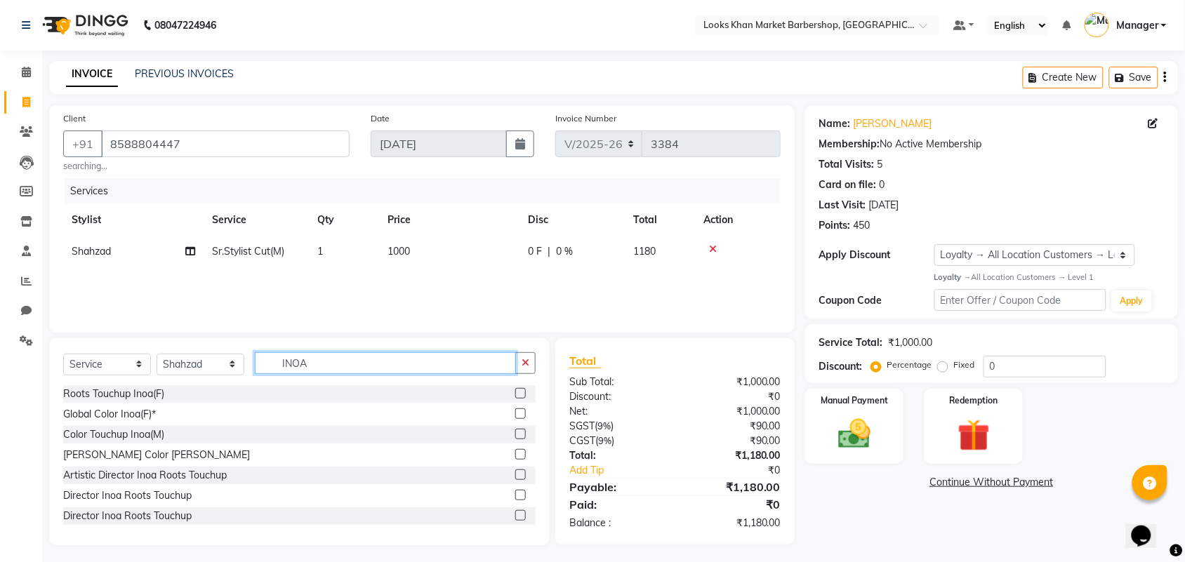
type input "INOA"
click at [515, 432] on label at bounding box center [520, 434] width 11 height 11
click at [515, 432] on input "checkbox" at bounding box center [519, 434] width 9 height 9
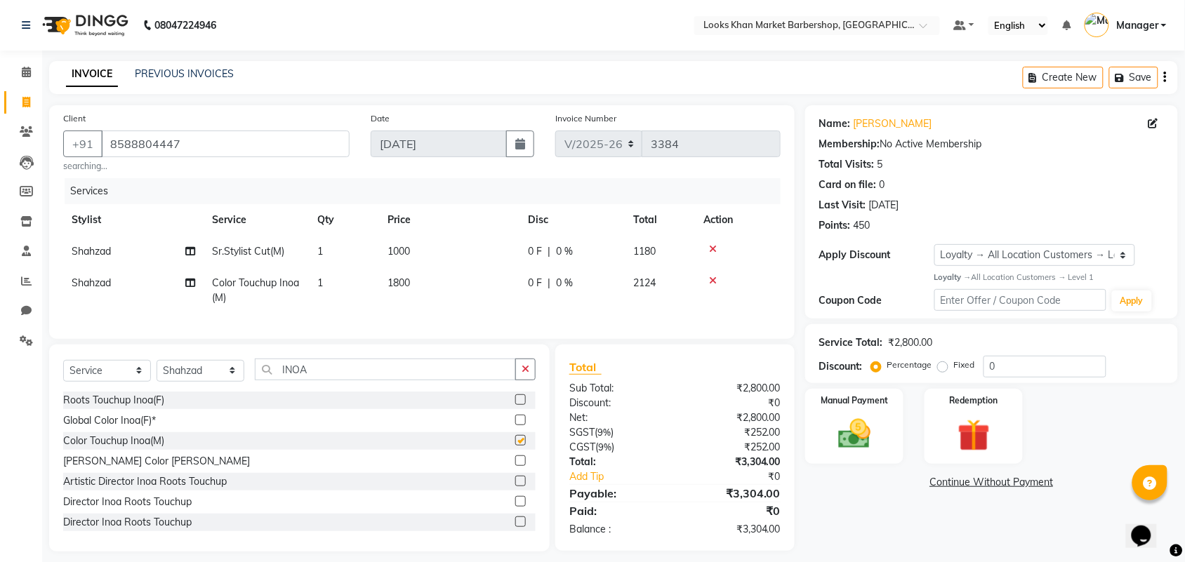
checkbox input "false"
click at [410, 250] on span "1000" at bounding box center [398, 251] width 22 height 13
select select "72593"
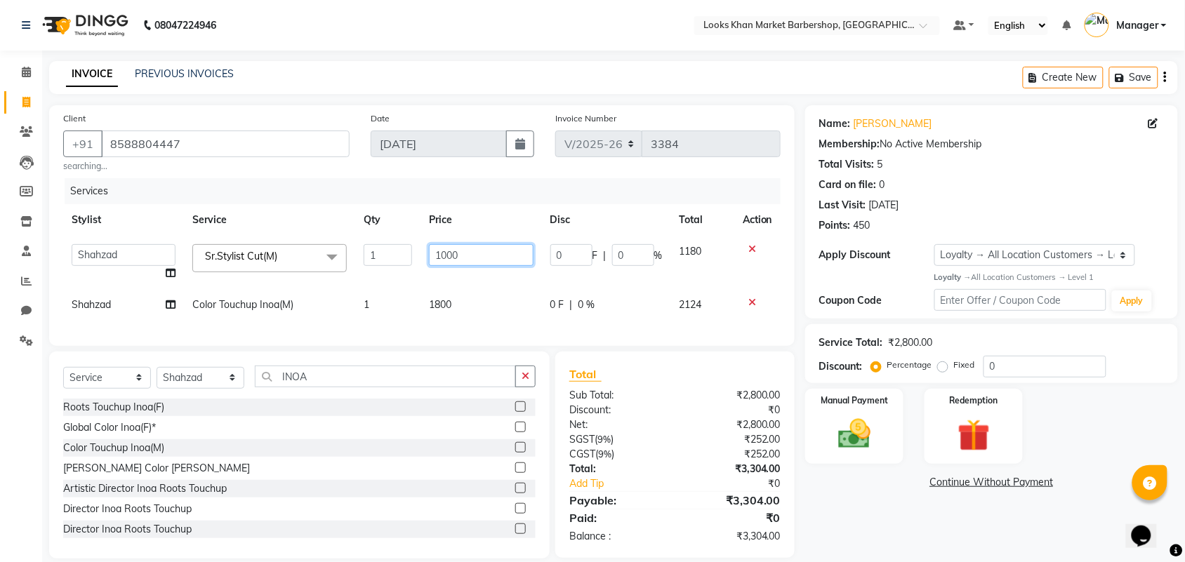
click at [486, 247] on input "1000" at bounding box center [481, 255] width 105 height 22
type input "1500"
click at [432, 297] on td "1800" at bounding box center [480, 305] width 121 height 32
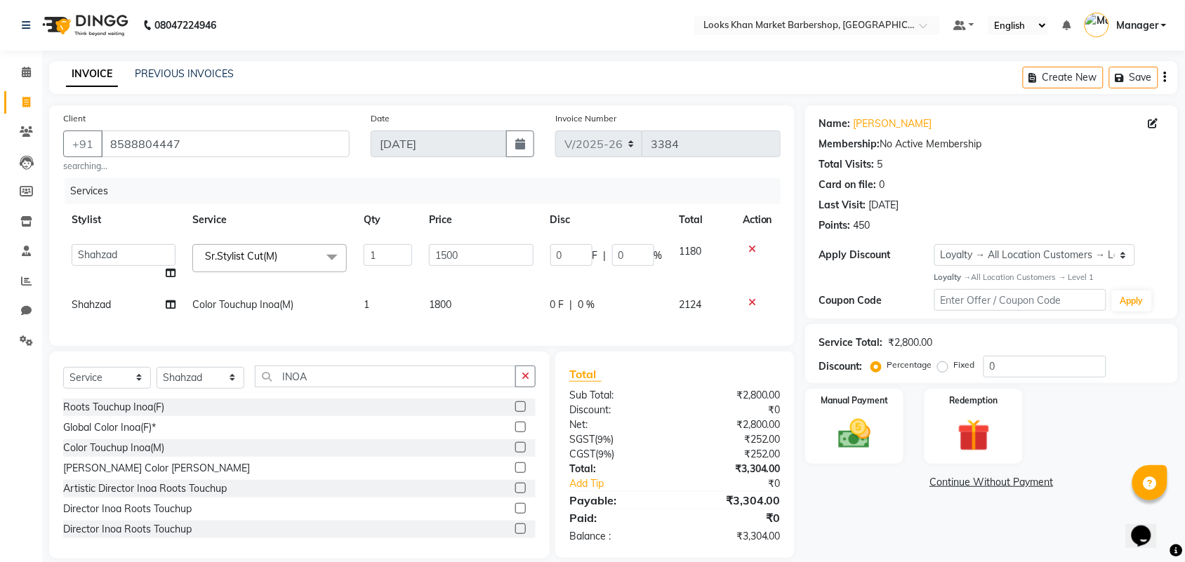
select select "72593"
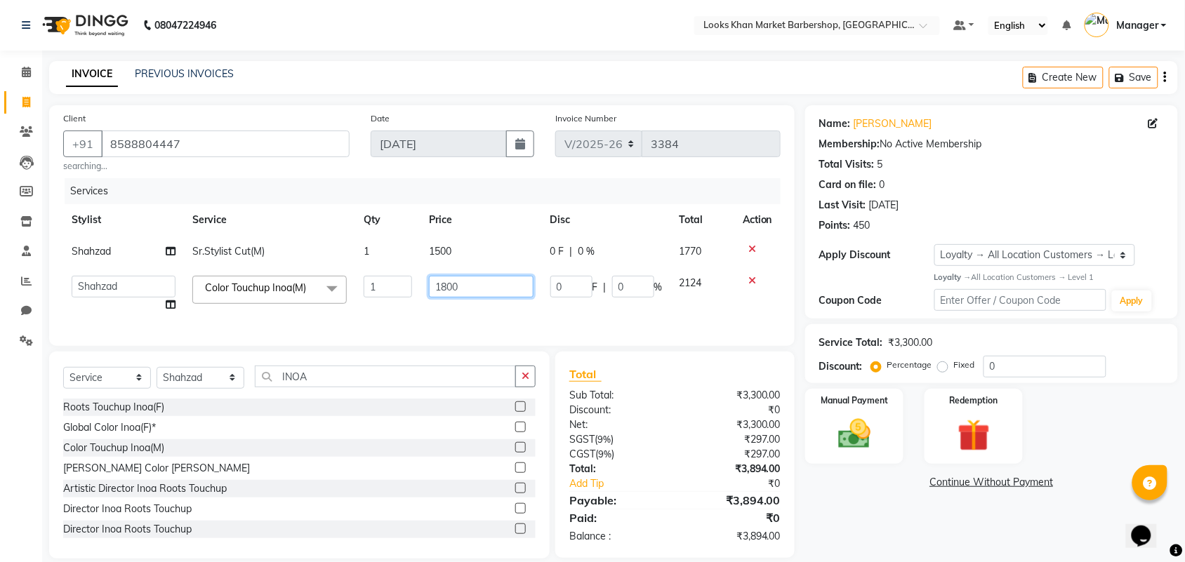
click at [470, 291] on input "1800" at bounding box center [481, 287] width 105 height 22
type input "1500"
click at [506, 198] on div "Services" at bounding box center [428, 191] width 726 height 26
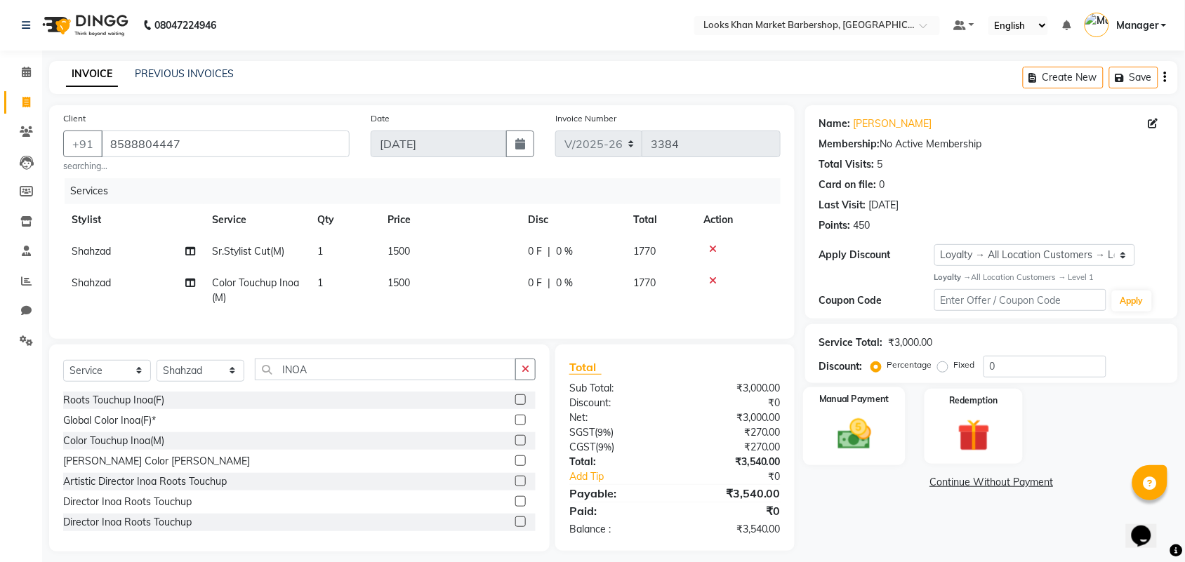
click at [856, 440] on img at bounding box center [854, 434] width 55 height 39
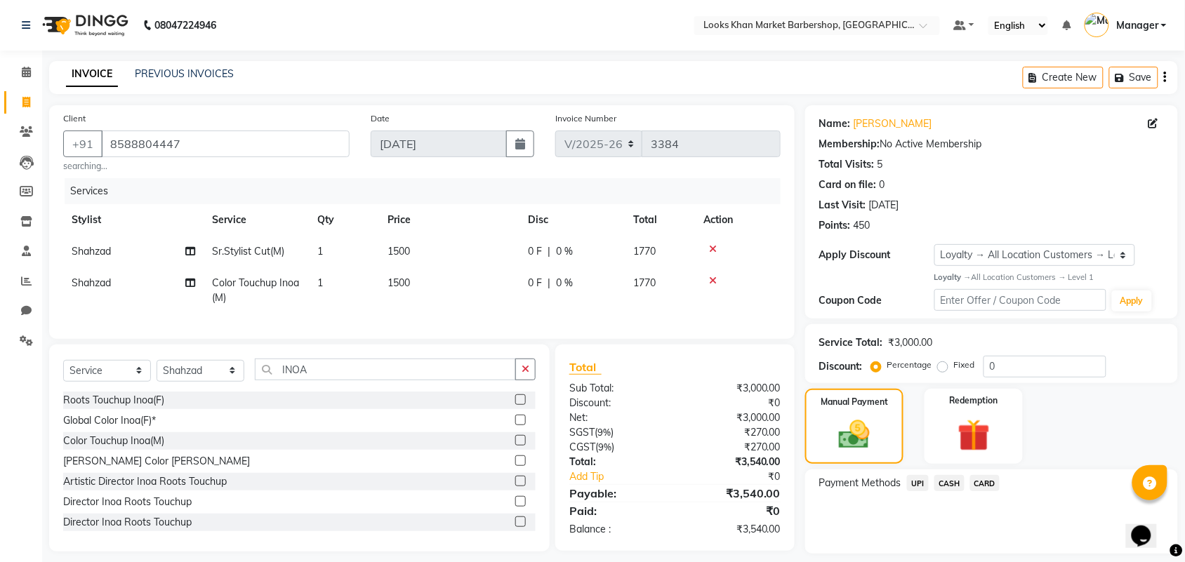
click at [980, 481] on span "CARD" at bounding box center [985, 483] width 30 height 16
click at [988, 550] on button "Add Payment" at bounding box center [1052, 558] width 222 height 22
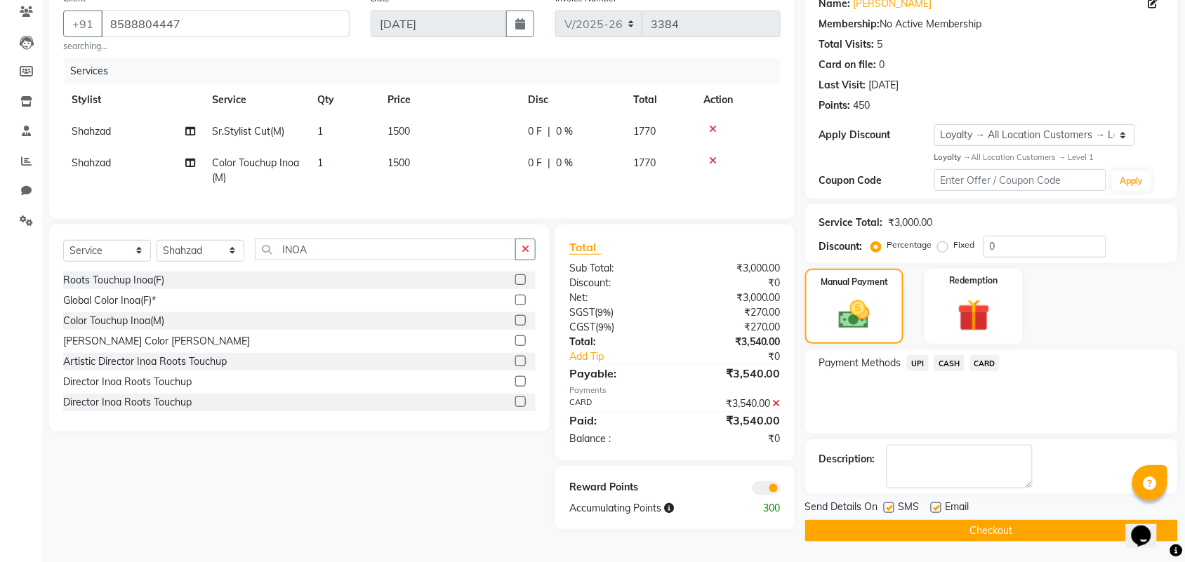
scroll to position [121, 0]
click at [988, 531] on button "Checkout" at bounding box center [991, 530] width 373 height 22
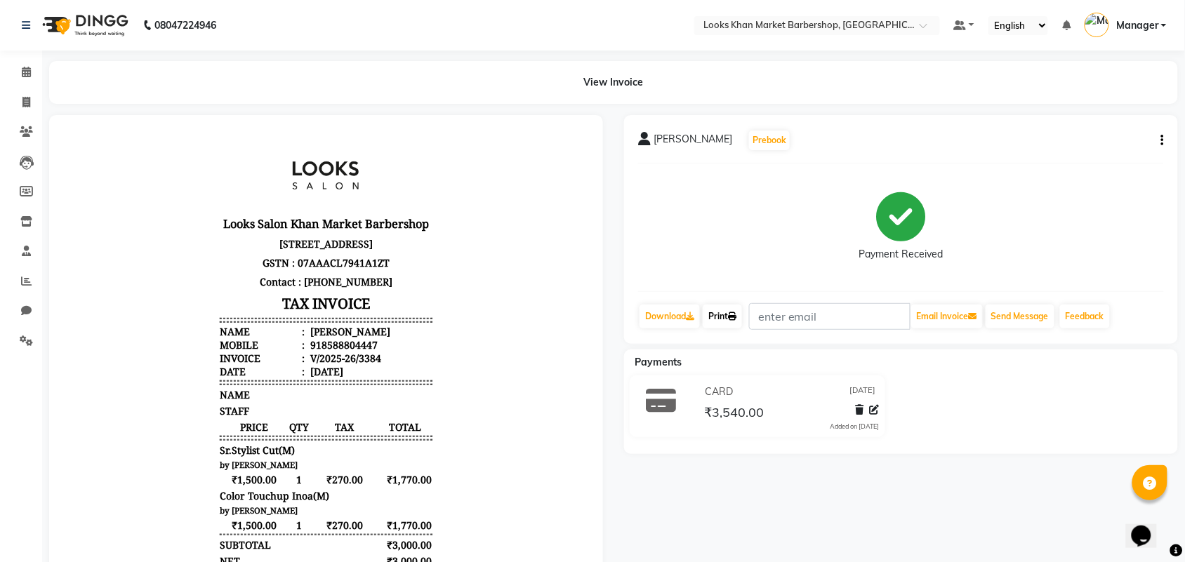
click at [726, 310] on link "Print" at bounding box center [722, 317] width 39 height 24
click at [117, 22] on img at bounding box center [84, 25] width 96 height 39
